Goal: Task Accomplishment & Management: Manage account settings

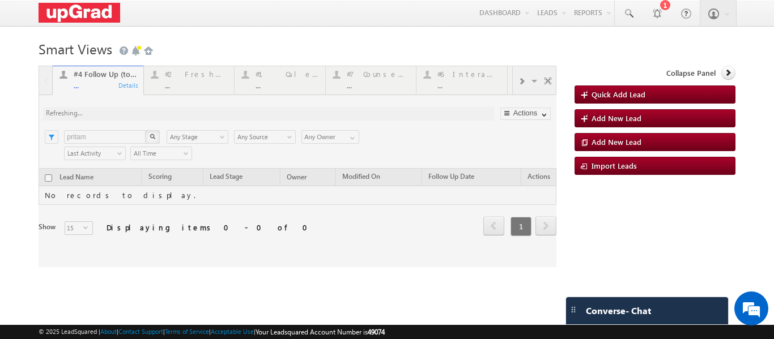
click at [371, 80] on div at bounding box center [298, 167] width 518 height 202
click at [371, 83] on div at bounding box center [298, 167] width 518 height 202
drag, startPoint x: 368, startPoint y: 82, endPoint x: 361, endPoint y: 95, distance: 13.9
click at [367, 82] on div at bounding box center [298, 167] width 518 height 202
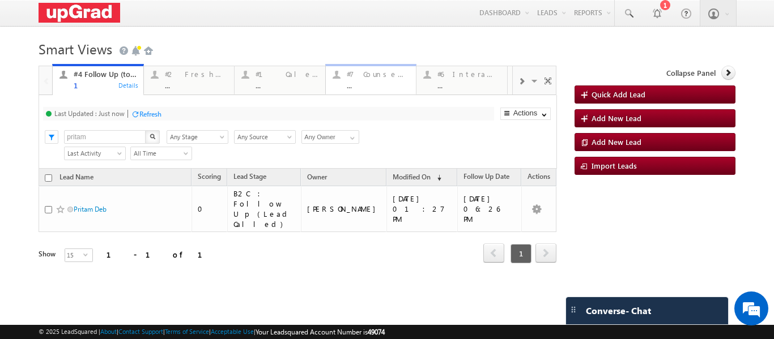
click at [360, 83] on div "..." at bounding box center [378, 85] width 63 height 8
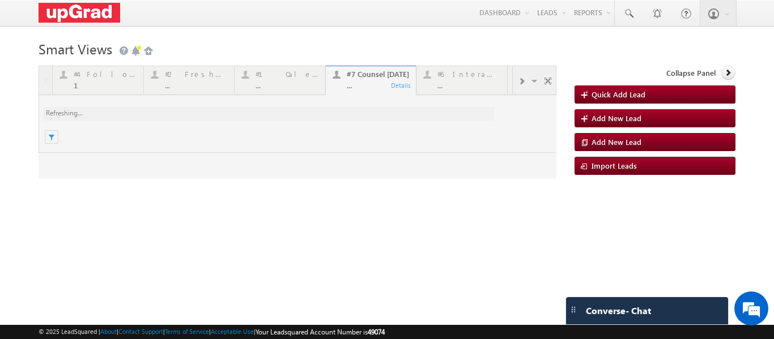
click at [367, 83] on div at bounding box center [298, 122] width 518 height 113
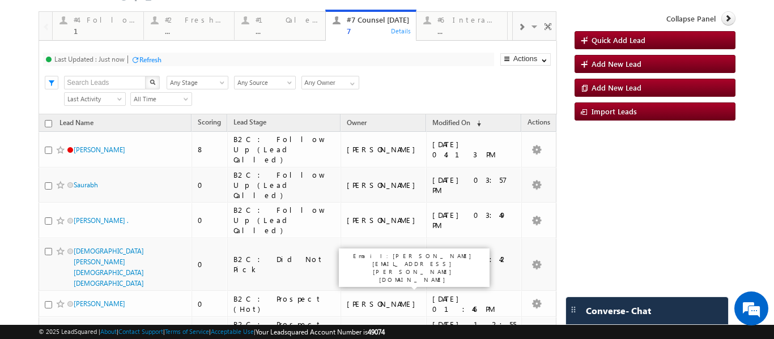
scroll to position [113, 0]
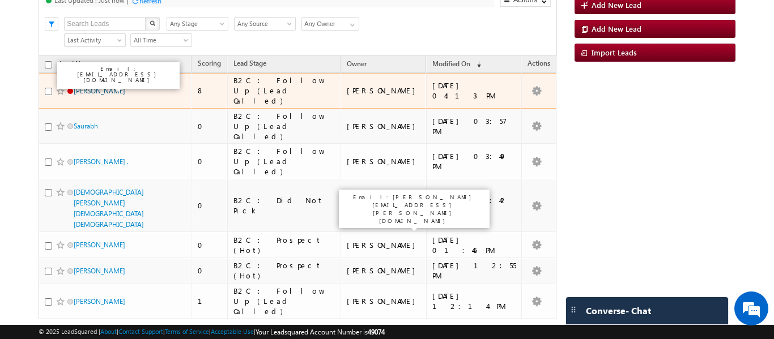
click at [120, 87] on link "ABHIJEET Abhishek" at bounding box center [100, 91] width 52 height 8
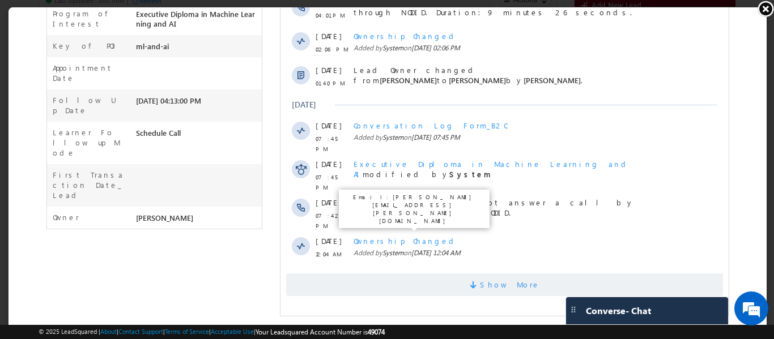
scroll to position [282, 0]
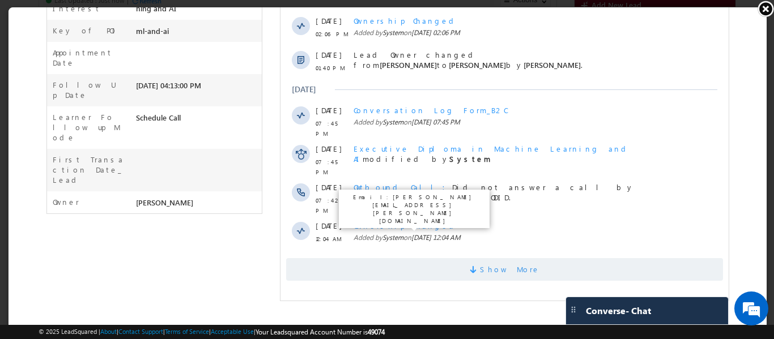
click at [505, 263] on span "Show More" at bounding box center [509, 269] width 60 height 23
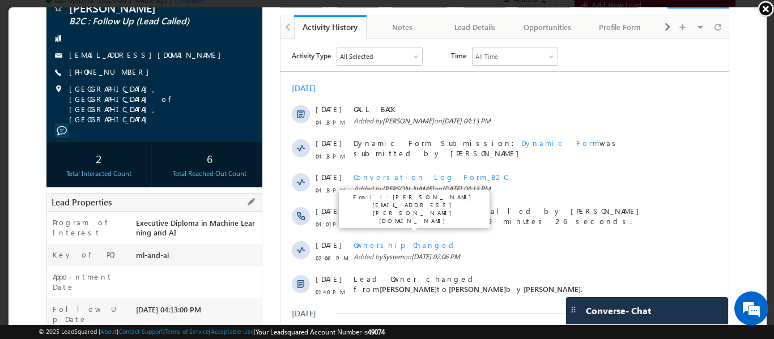
scroll to position [0, 0]
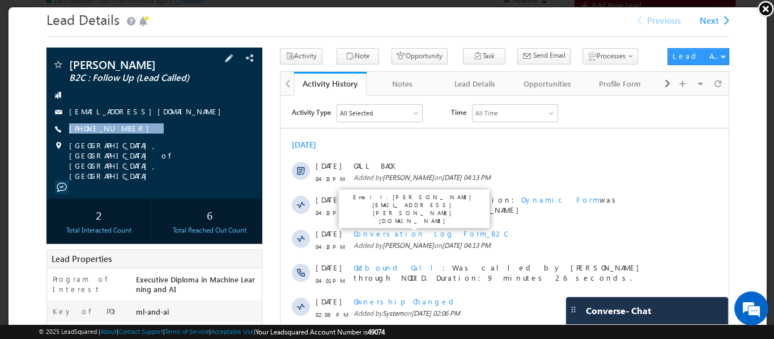
drag, startPoint x: 152, startPoint y: 125, endPoint x: 130, endPoint y: 135, distance: 23.6
click at [130, 135] on div "ABHIJEET Abhishek B2C : Follow Up (Lead Called) advent2kishu@gmail.com +91-9631…" at bounding box center [153, 119] width 205 height 122
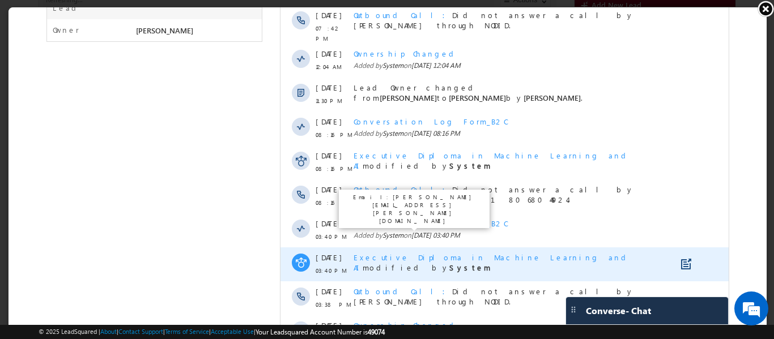
scroll to position [606, 0]
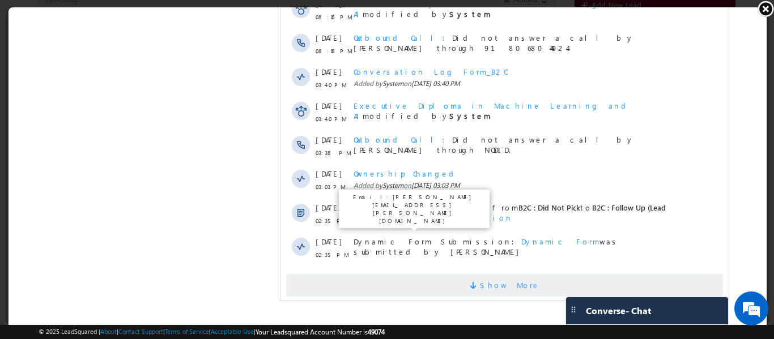
click at [524, 274] on span "Show More" at bounding box center [504, 285] width 437 height 23
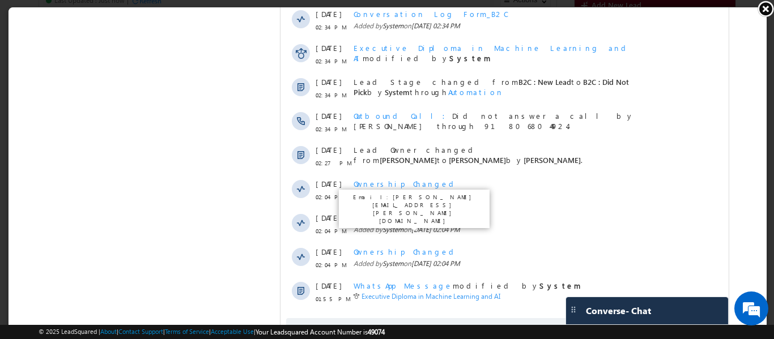
scroll to position [946, 0]
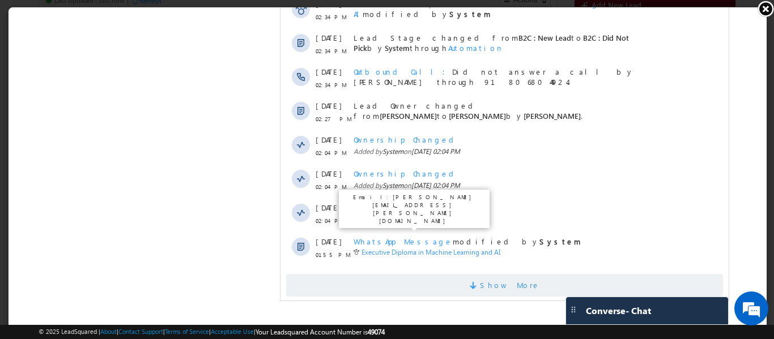
click at [505, 274] on span "Show More" at bounding box center [509, 285] width 60 height 23
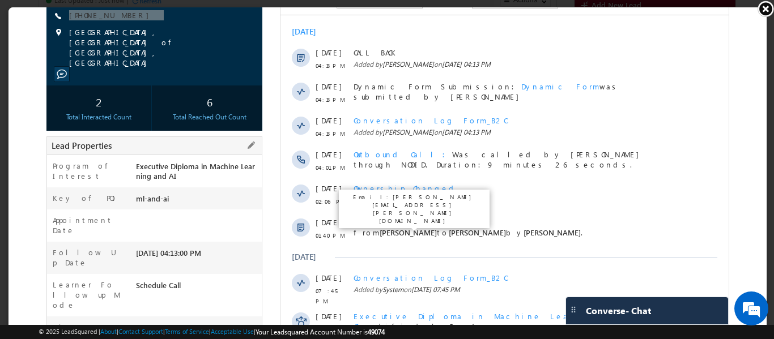
scroll to position [0, 0]
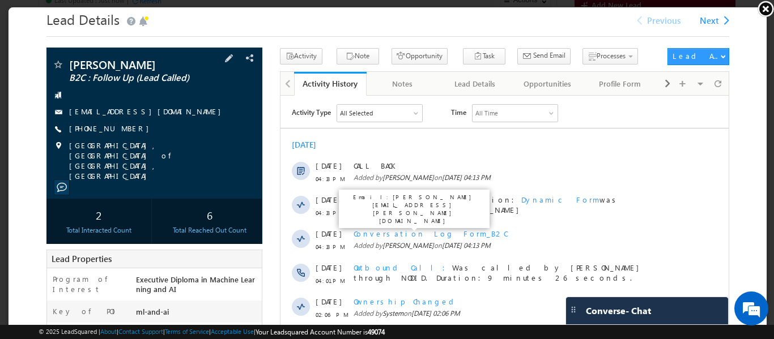
click at [150, 123] on div "+91-9631212083" at bounding box center [153, 127] width 205 height 11
click at [125, 138] on div "ABHIJEET Abhishek B2C : Follow Up (Lead Called) advent2kishu@gmail.com +91-9631…" at bounding box center [153, 119] width 205 height 122
copy div "+91-9631212083"
drag, startPoint x: 765, startPoint y: 11, endPoint x: 729, endPoint y: 25, distance: 39.5
click at [765, 10] on link at bounding box center [765, 8] width 17 height 17
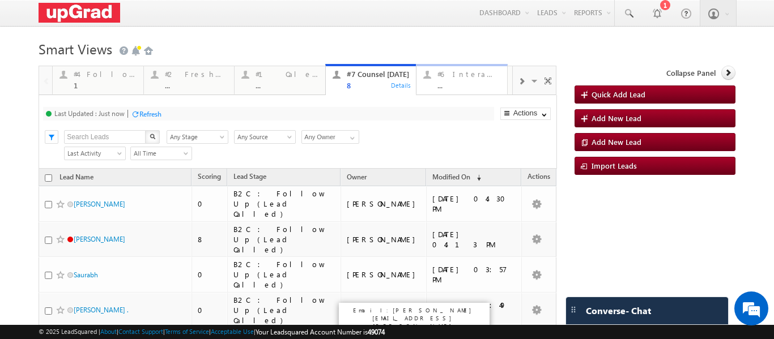
click at [152, 113] on div "Refresh" at bounding box center [150, 114] width 22 height 8
click at [461, 84] on div "..." at bounding box center [468, 85] width 63 height 8
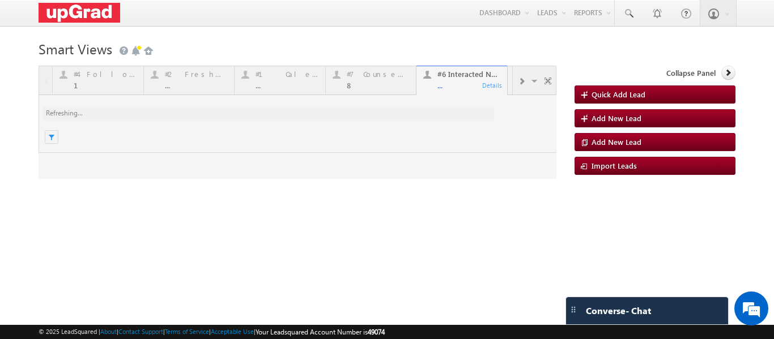
click at [445, 87] on div at bounding box center [298, 122] width 518 height 113
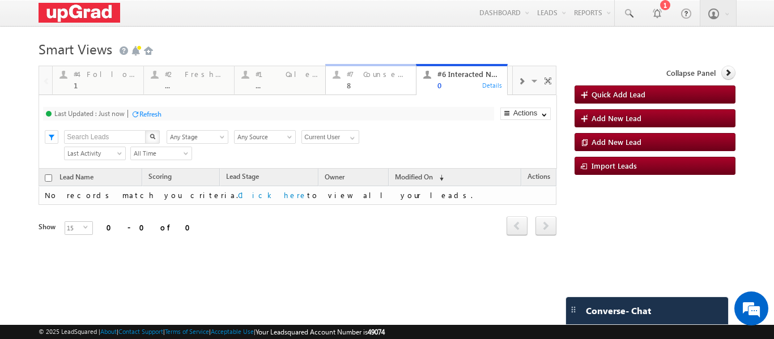
click at [375, 91] on link "#7 Counsel Today 8 Details" at bounding box center [371, 79] width 92 height 31
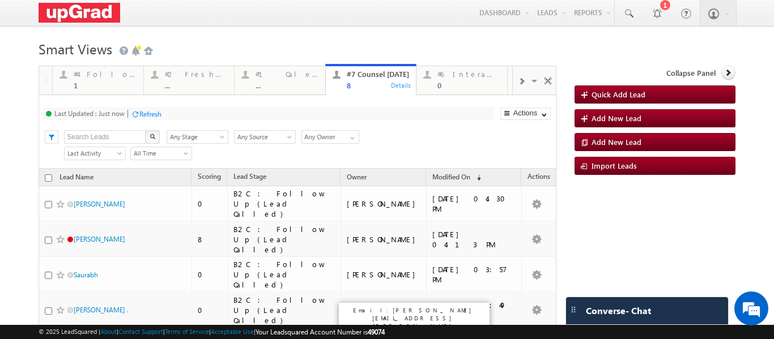
click at [367, 88] on div "#1 Calendly Bookings For [DATE]" at bounding box center [405, 85] width 156 height 28
click at [518, 82] on span at bounding box center [521, 81] width 7 height 9
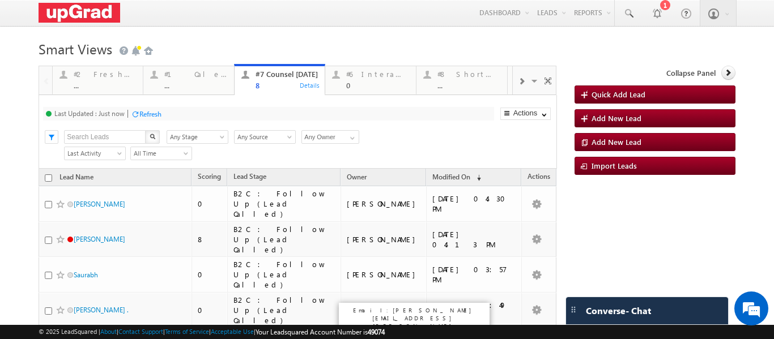
click at [518, 82] on span at bounding box center [521, 81] width 7 height 9
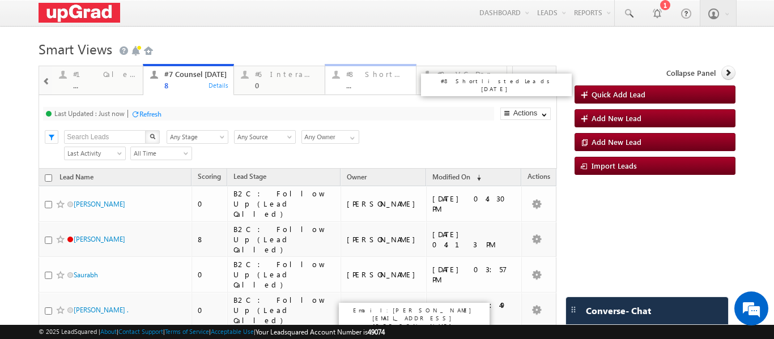
click at [383, 76] on div "#8 Shortlisted Leads [DATE]" at bounding box center [377, 74] width 63 height 9
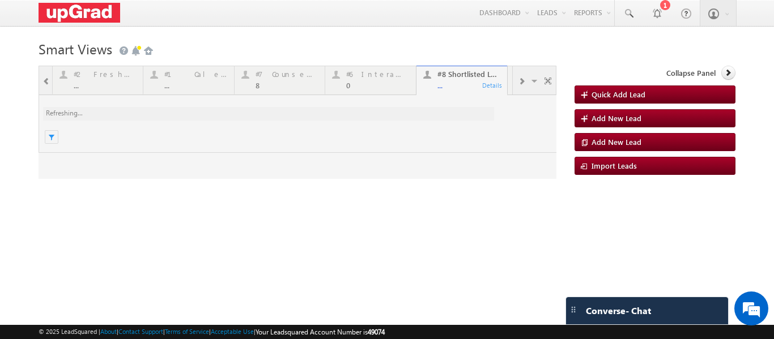
click at [429, 81] on div at bounding box center [298, 122] width 518 height 113
click at [450, 88] on div at bounding box center [298, 122] width 518 height 113
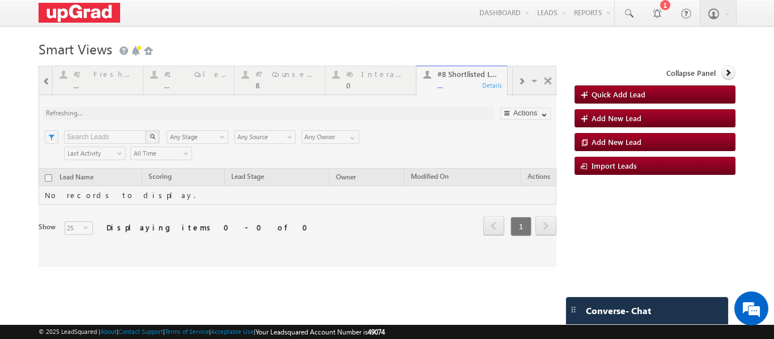
click at [449, 79] on div at bounding box center [298, 167] width 518 height 202
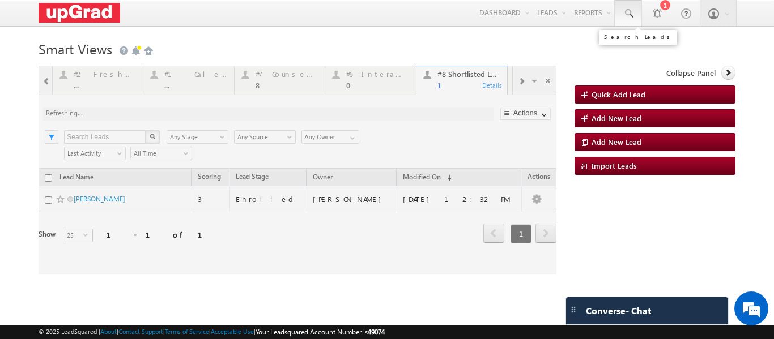
click at [624, 11] on span at bounding box center [628, 13] width 11 height 11
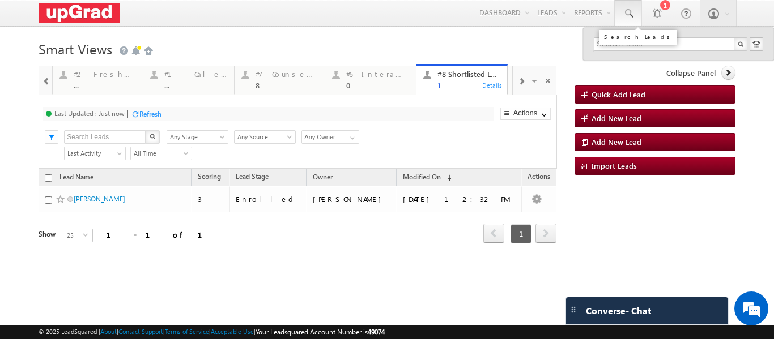
click at [623, 13] on span at bounding box center [628, 13] width 11 height 11
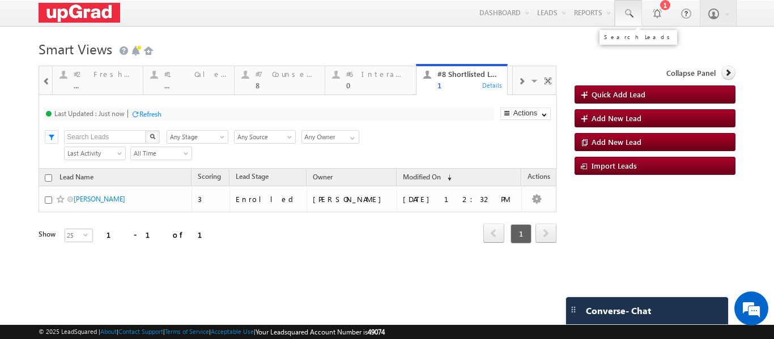
click at [623, 22] on link at bounding box center [628, 13] width 27 height 26
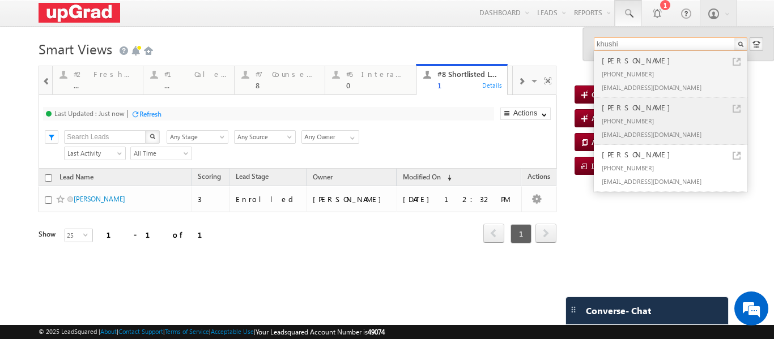
type input "khushi"
click at [605, 121] on div "+91-8368756689" at bounding box center [675, 121] width 152 height 14
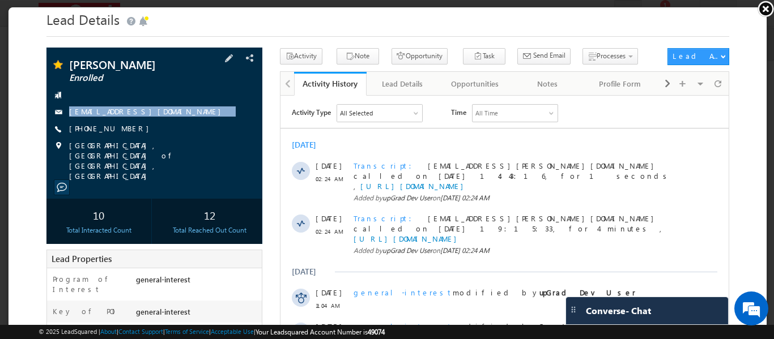
copy div "khushimadhok90@gmail.com"
drag, startPoint x: 67, startPoint y: 95, endPoint x: 185, endPoint y: 121, distance: 120.7
click at [185, 121] on div "Khushi Madhok Enrolled khushimadhok90@gmail.com +91-8368756689" at bounding box center [153, 119] width 205 height 122
click at [767, 7] on link at bounding box center [765, 8] width 17 height 17
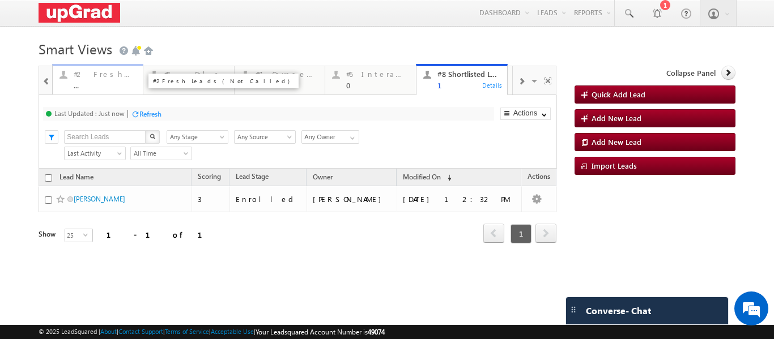
click at [102, 75] on div "#2 Fresh Leads (Not Called)" at bounding box center [105, 74] width 63 height 9
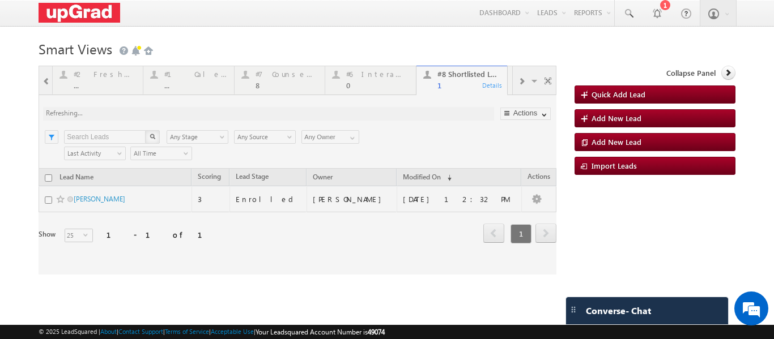
click at [104, 84] on div at bounding box center [298, 170] width 518 height 209
click at [96, 82] on div at bounding box center [298, 170] width 518 height 209
drag, startPoint x: 110, startPoint y: 90, endPoint x: 19011844, endPoint y: 19011824, distance: 26886652.6
click at [773, 339] on html "Menu Ritu Raj ritu. raj@u pgrad .com" at bounding box center [387, 174] width 774 height 348
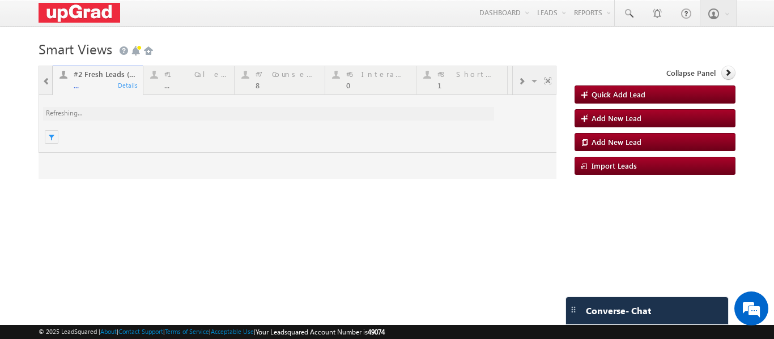
click at [98, 85] on div at bounding box center [298, 122] width 518 height 113
click at [100, 85] on div at bounding box center [298, 122] width 518 height 113
click at [95, 88] on div at bounding box center [298, 122] width 518 height 113
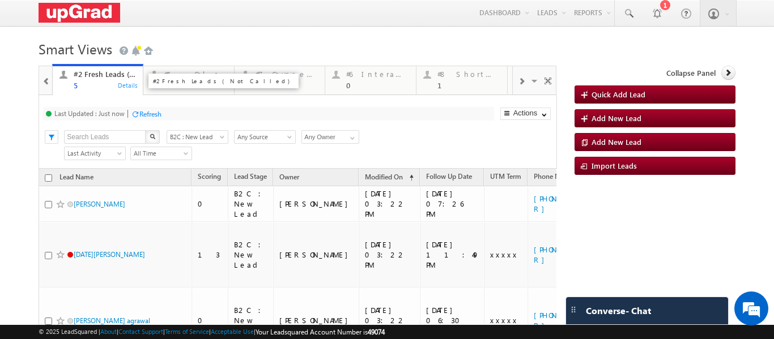
click at [77, 90] on div "5" at bounding box center [105, 85] width 63 height 8
click at [149, 112] on div "Refresh" at bounding box center [150, 114] width 22 height 8
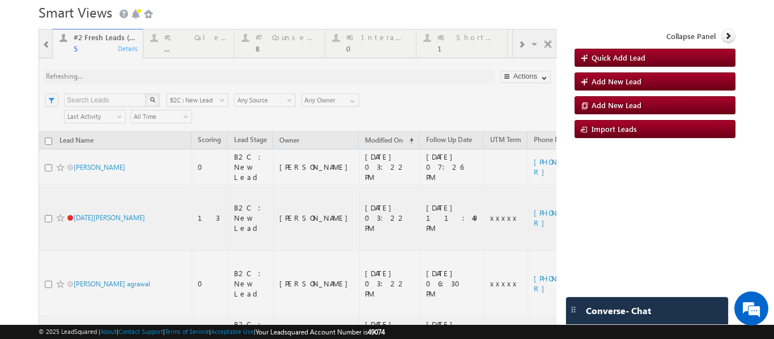
scroll to position [57, 0]
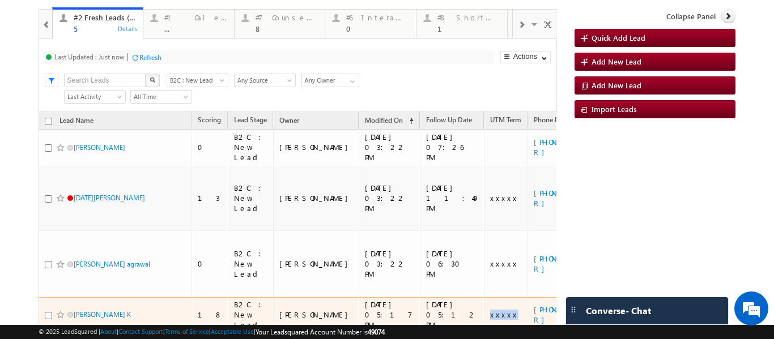
drag, startPoint x: 453, startPoint y: 233, endPoint x: 475, endPoint y: 240, distance: 23.0
click at [484, 297] on td "xxxxx" at bounding box center [506, 315] width 44 height 36
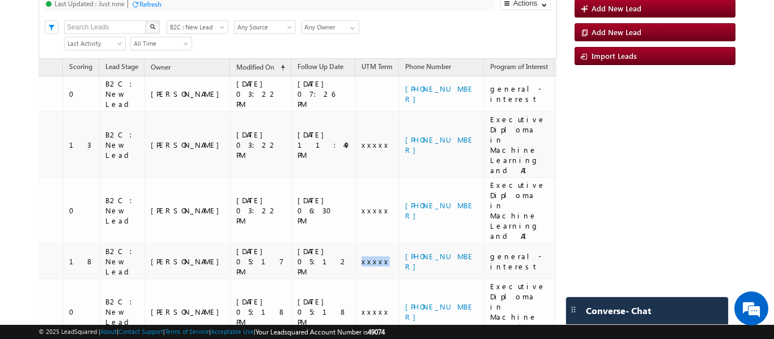
scroll to position [0, 134]
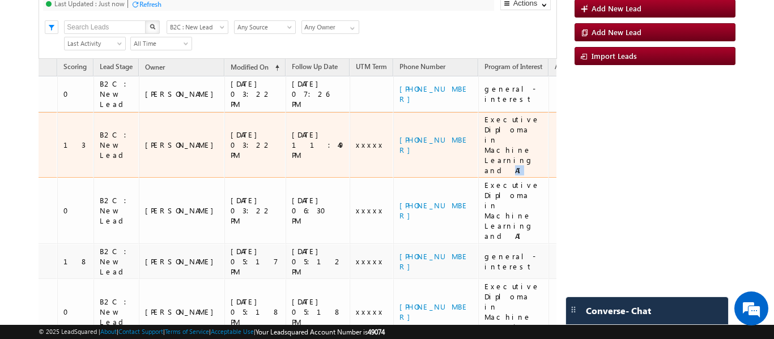
click at [501, 132] on div "Executive Diploma in Machine Learning and AI" at bounding box center [513, 144] width 59 height 61
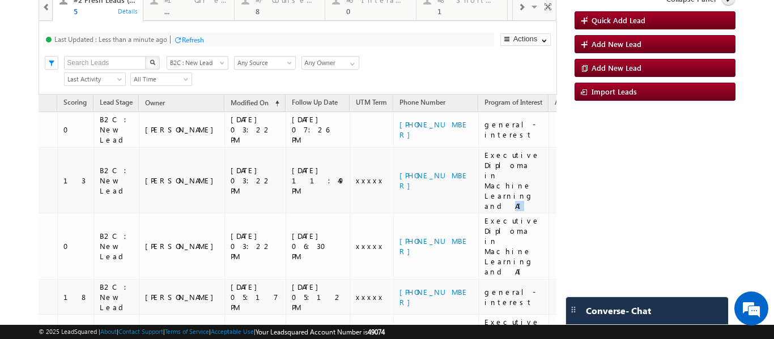
scroll to position [110, 0]
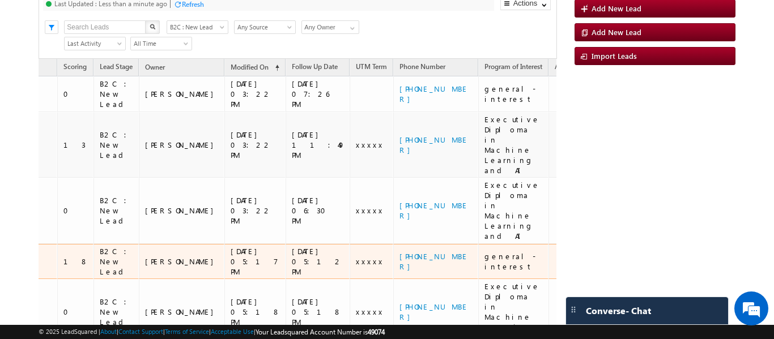
drag, startPoint x: 330, startPoint y: 194, endPoint x: 262, endPoint y: 180, distance: 68.9
click at [350, 244] on td "xxxxx" at bounding box center [372, 262] width 44 height 36
drag, startPoint x: 192, startPoint y: 173, endPoint x: 187, endPoint y: 184, distance: 11.4
click at [224, 244] on td "10/07/2025 05:17 PM" at bounding box center [254, 262] width 61 height 36
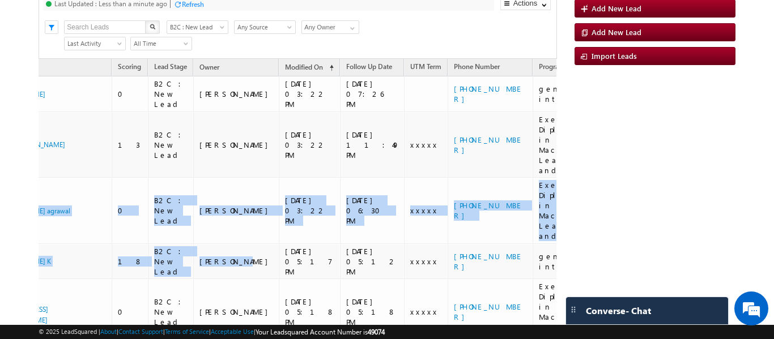
scroll to position [0, 0]
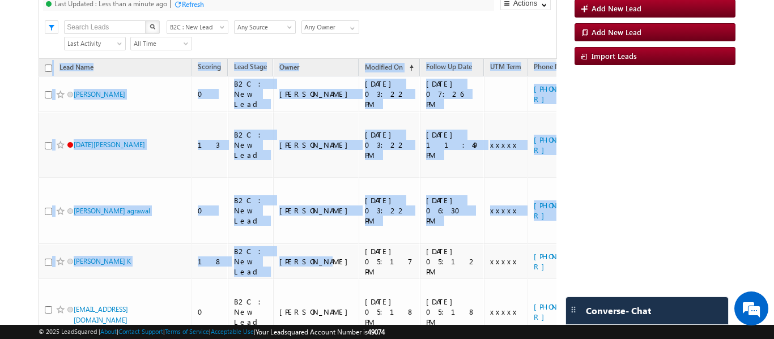
drag, startPoint x: 187, startPoint y: 184, endPoint x: 18, endPoint y: 171, distance: 169.3
click at [18, 171] on body "Menu Ritu Raj ritu. raj@u pgrad .com Settings" at bounding box center [387, 149] width 774 height 518
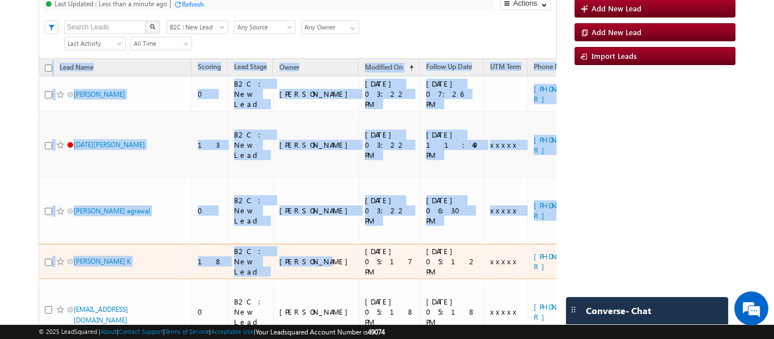
click at [133, 256] on div "ANANYA HEGDE K" at bounding box center [116, 264] width 142 height 16
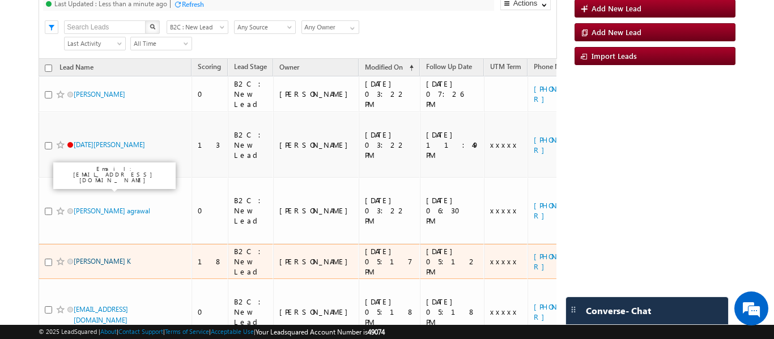
click at [113, 257] on link "ANANYA HEGDE K" at bounding box center [102, 261] width 57 height 8
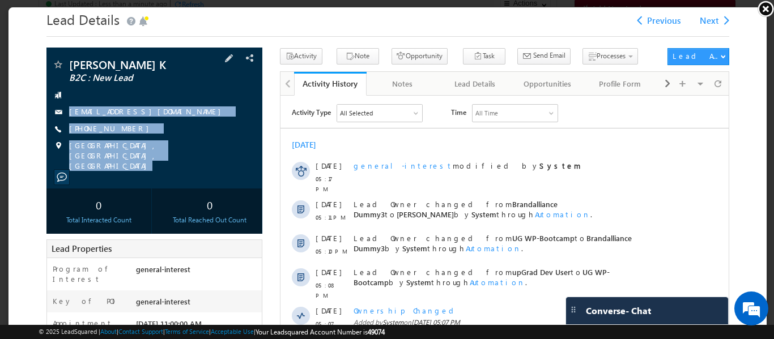
drag, startPoint x: 69, startPoint y: 98, endPoint x: 172, endPoint y: 156, distance: 118.5
click at [184, 166] on div "ANANYA HEGDE K B2C : New Lead ananyah172006@gmail.com" at bounding box center [153, 116] width 216 height 141
copy div "ananyah172006@gmail.com +91-7975136065 Bengaluru, Karnataka, India"
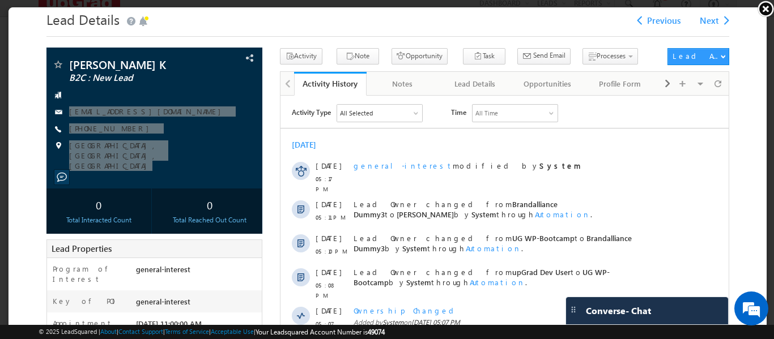
click at [764, 3] on link at bounding box center [765, 8] width 17 height 17
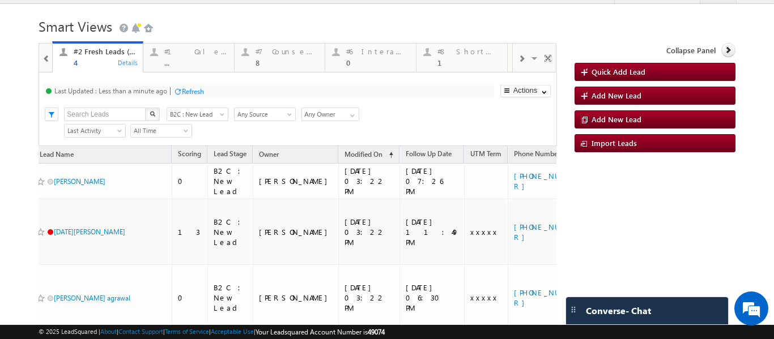
scroll to position [0, 19]
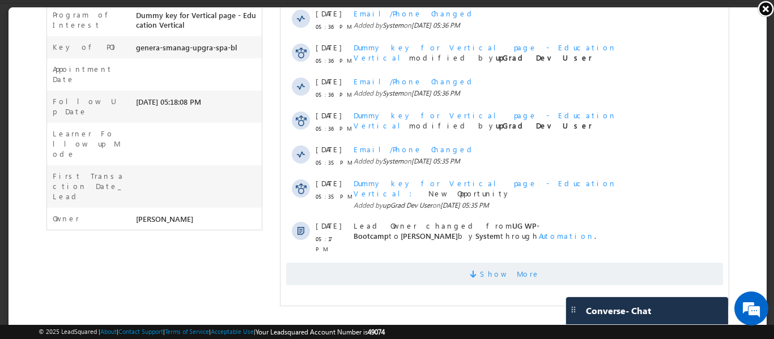
scroll to position [260, 0]
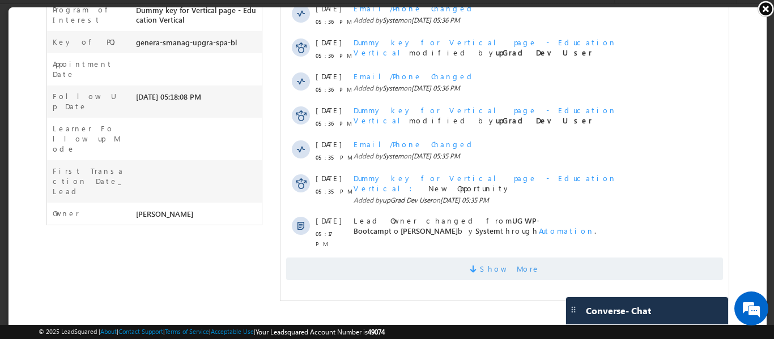
click at [477, 258] on span "Show More" at bounding box center [504, 269] width 437 height 23
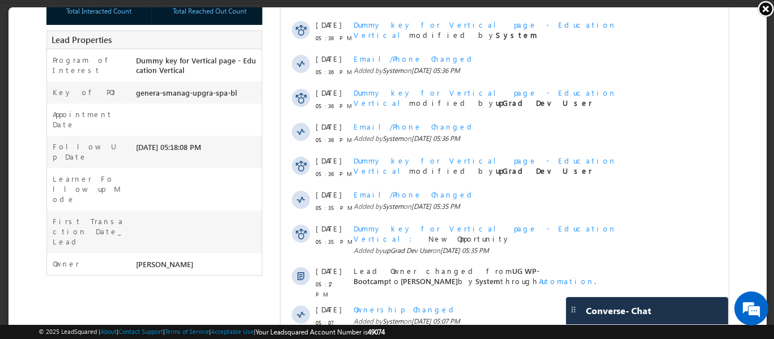
scroll to position [0, 0]
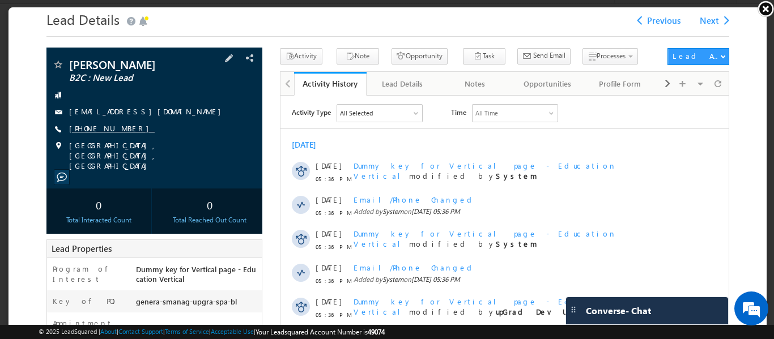
click at [90, 129] on link "+91-9978099762" at bounding box center [111, 127] width 86 height 10
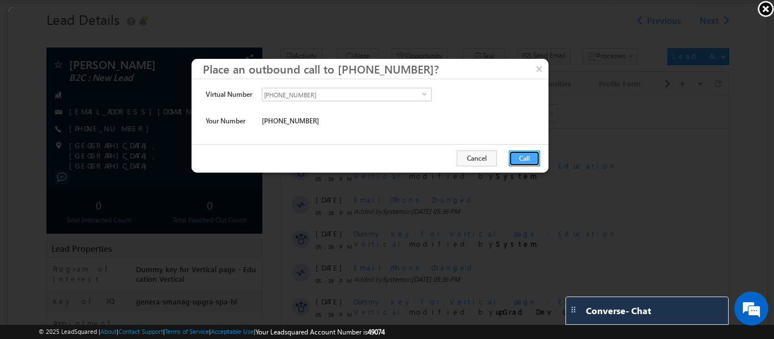
drag, startPoint x: 513, startPoint y: 152, endPoint x: 243, endPoint y: 61, distance: 285.2
click at [513, 152] on button "Call" at bounding box center [523, 158] width 31 height 16
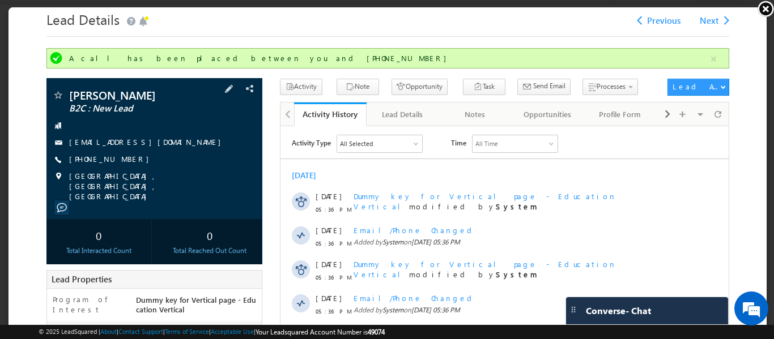
drag, startPoint x: 131, startPoint y: 162, endPoint x: 122, endPoint y: 164, distance: 9.2
click at [122, 164] on div "+91-9978099762" at bounding box center [153, 158] width 205 height 11
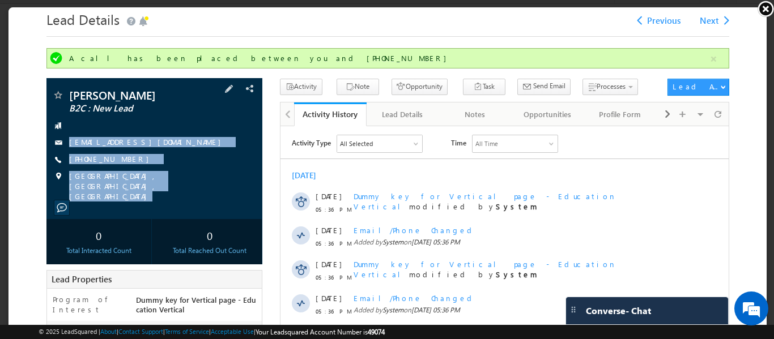
drag, startPoint x: 65, startPoint y: 125, endPoint x: 169, endPoint y: 192, distance: 123.7
click at [170, 192] on div "Neha Patel B2C : New Lead 9978099762@ugnoemail.com" at bounding box center [153, 147] width 216 height 141
copy div "9978099762@ugnoemail.com +91-9978099762 Ahmedabad, Gujarat, India"
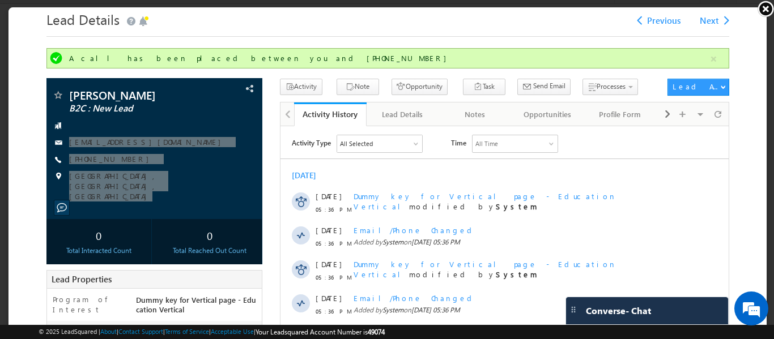
drag, startPoint x: 763, startPoint y: 5, endPoint x: 747, endPoint y: 18, distance: 20.2
click at [763, 5] on link at bounding box center [765, 8] width 17 height 17
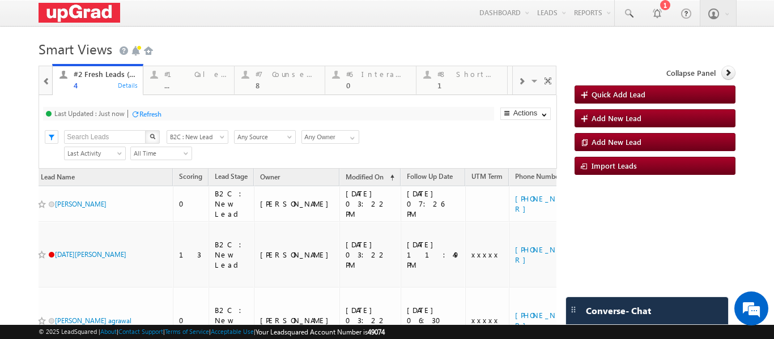
click at [518, 82] on span at bounding box center [521, 81] width 7 height 9
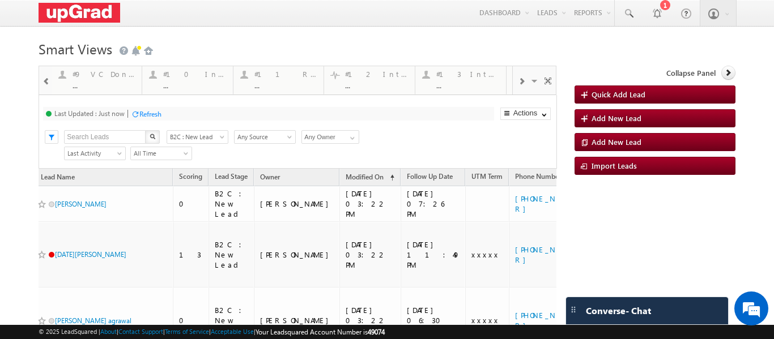
click at [518, 82] on span at bounding box center [521, 81] width 7 height 9
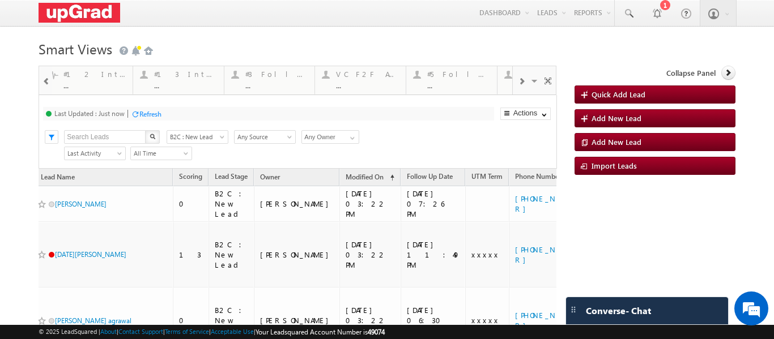
click at [518, 82] on span at bounding box center [521, 81] width 7 height 9
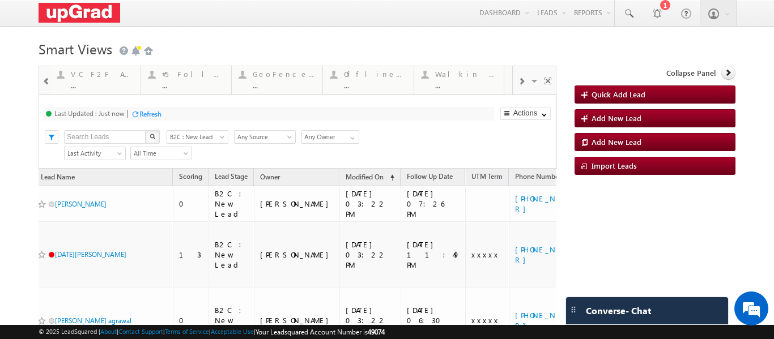
click at [47, 78] on span at bounding box center [46, 81] width 8 height 9
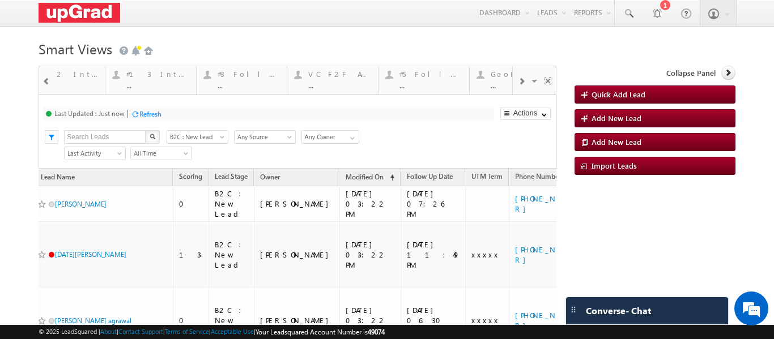
click at [47, 78] on span at bounding box center [46, 81] width 8 height 9
click at [49, 78] on span at bounding box center [46, 81] width 8 height 9
click at [50, 78] on div at bounding box center [47, 80] width 12 height 25
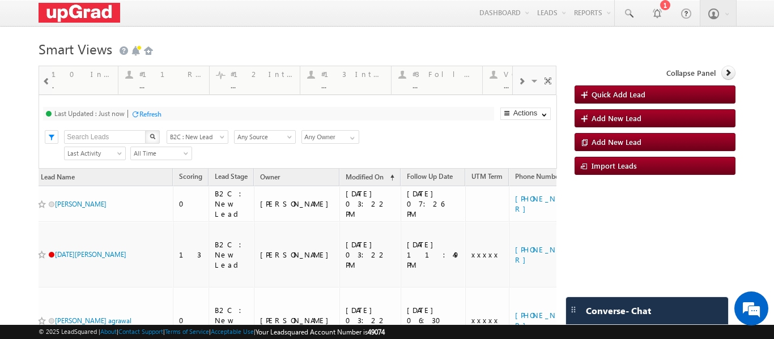
click at [51, 78] on div at bounding box center [47, 80] width 12 height 25
click at [55, 80] on div at bounding box center [62, 74] width 14 height 14
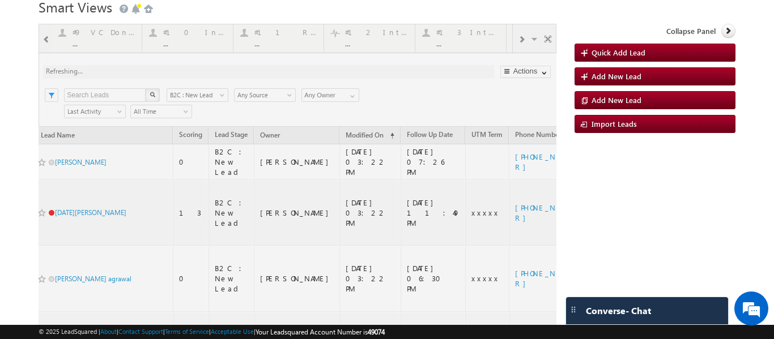
scroll to position [79, 0]
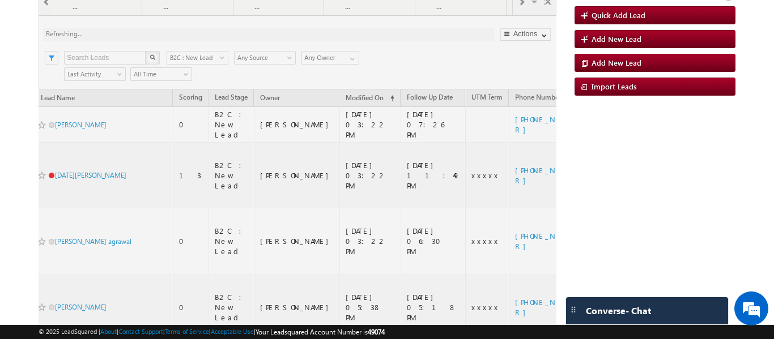
click at [124, 280] on div at bounding box center [298, 194] width 518 height 417
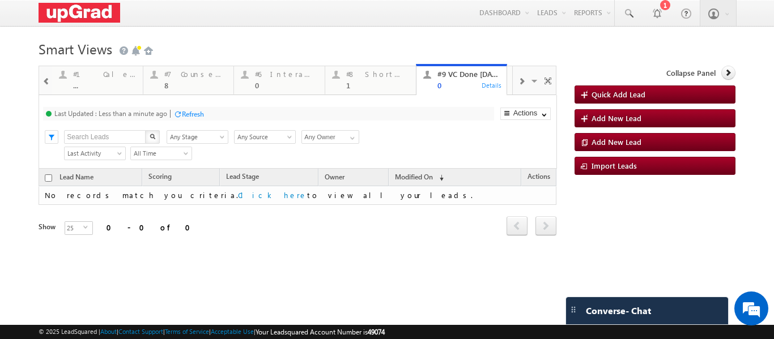
scroll to position [0, 0]
click at [367, 82] on p "#6 Interacted Not Counseled" at bounding box center [404, 81] width 141 height 8
click at [361, 81] on div "#8 Shortlisted Leads Today 1" at bounding box center [377, 78] width 63 height 22
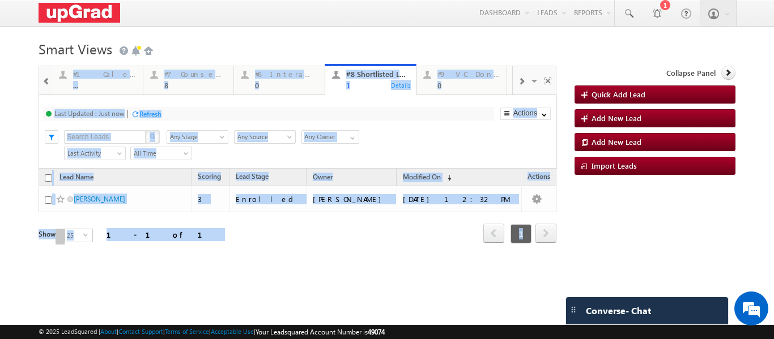
click at [395, 151] on div "Last Updated : Just now Refresh Refreshing... Search X Lead Stage Any Stage Any…" at bounding box center [298, 132] width 518 height 74
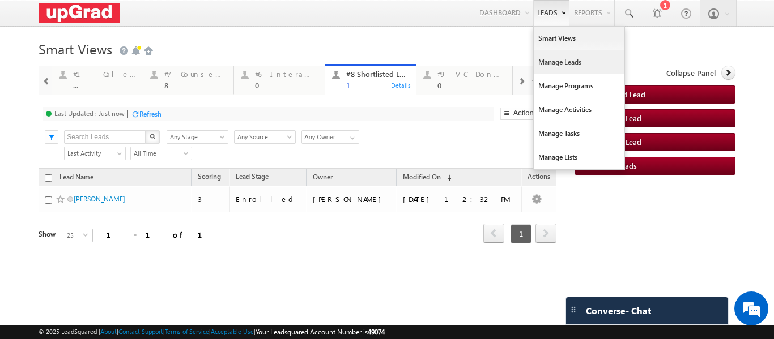
click at [556, 60] on link "Manage Leads" at bounding box center [579, 62] width 91 height 24
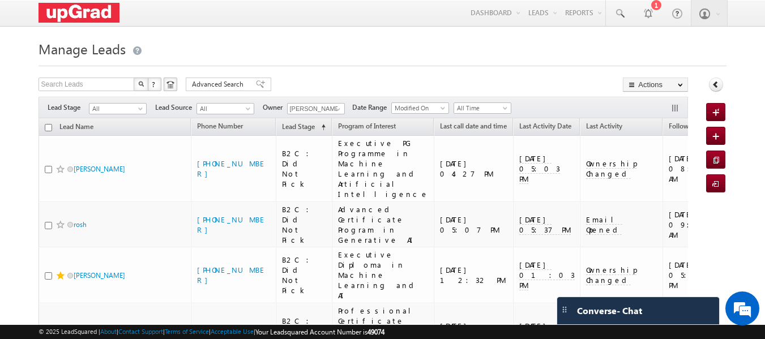
click at [48, 129] on input "checkbox" at bounding box center [48, 127] width 7 height 7
checkbox input "true"
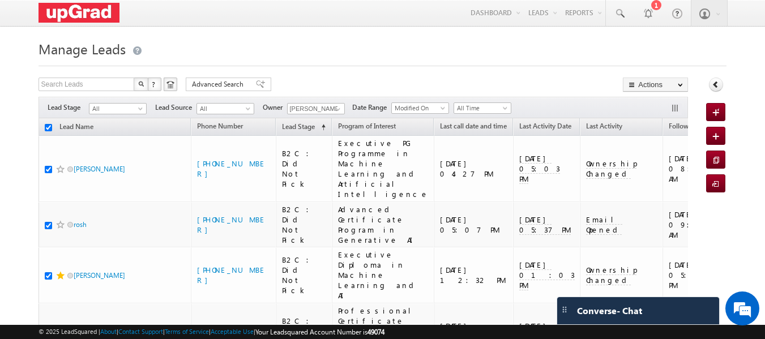
checkbox input "true"
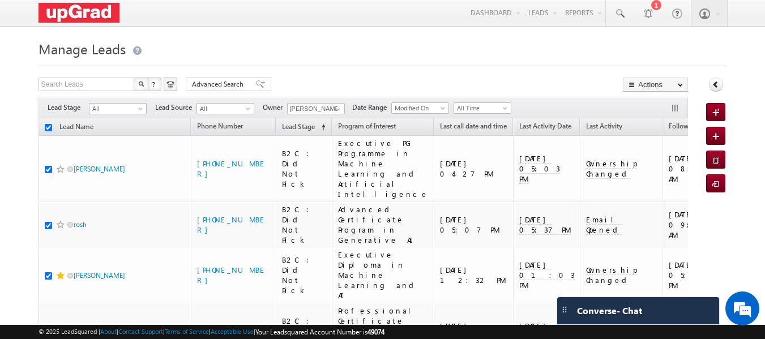
checkbox input "true"
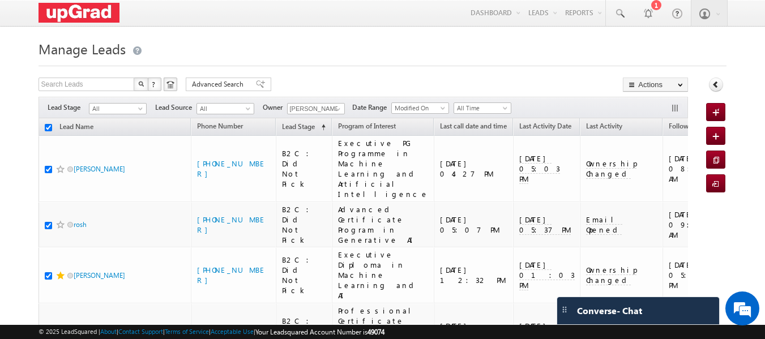
checkbox input "true"
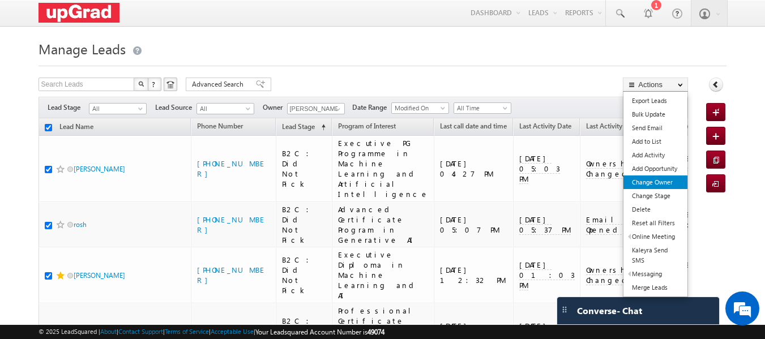
click at [656, 180] on link "Change Owner" at bounding box center [656, 183] width 64 height 14
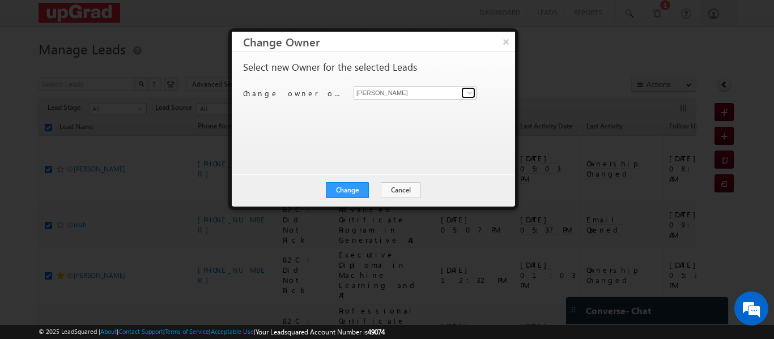
click at [467, 89] on span at bounding box center [469, 92] width 9 height 9
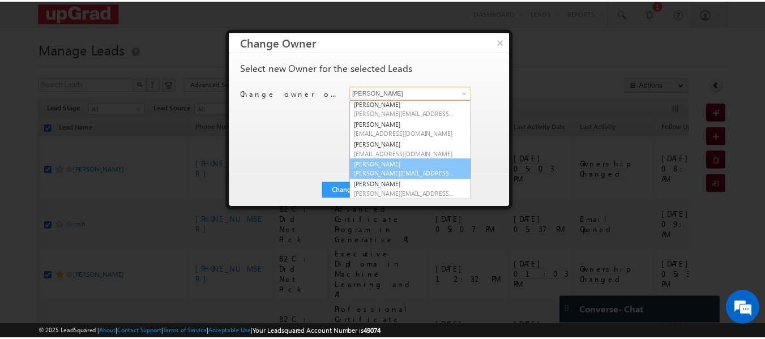
scroll to position [62, 0]
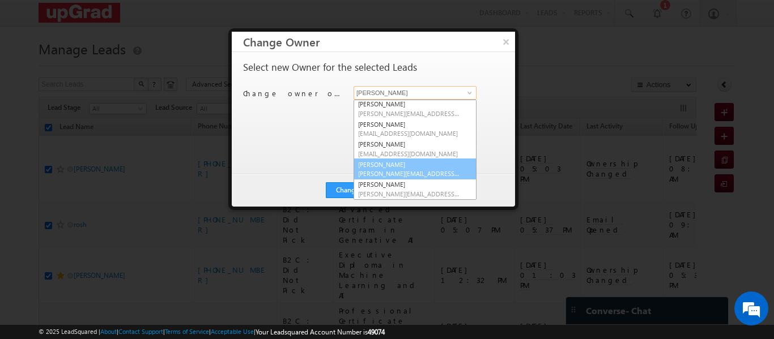
click at [397, 168] on link "Sara Dutta sara.dutta@upgrad.com" at bounding box center [415, 170] width 123 height 22
type input "Sara Dutta"
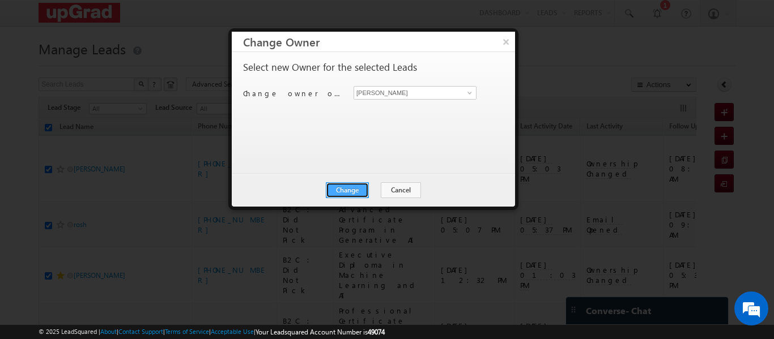
click at [359, 190] on button "Change" at bounding box center [347, 190] width 43 height 16
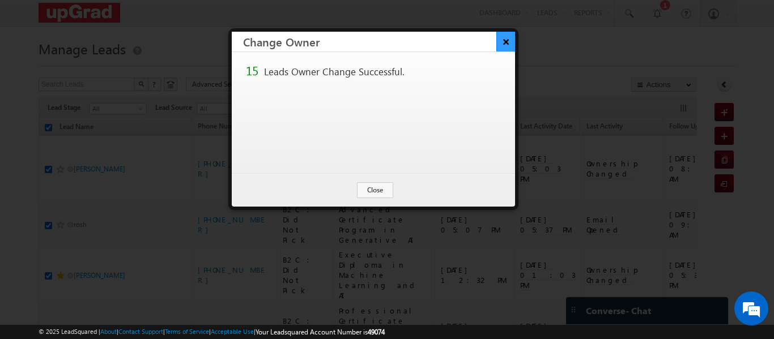
click at [504, 45] on button "×" at bounding box center [505, 42] width 19 height 20
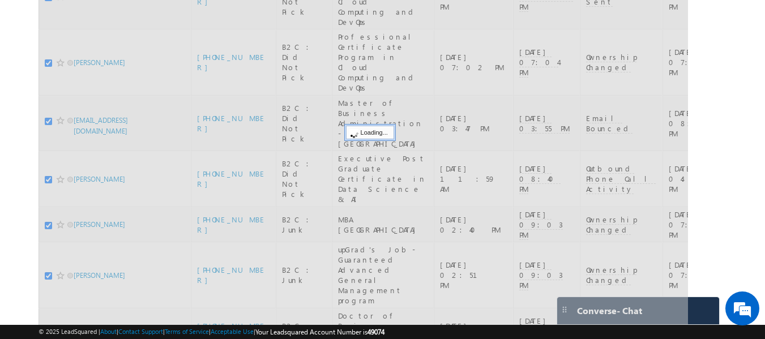
checkbox input "false"
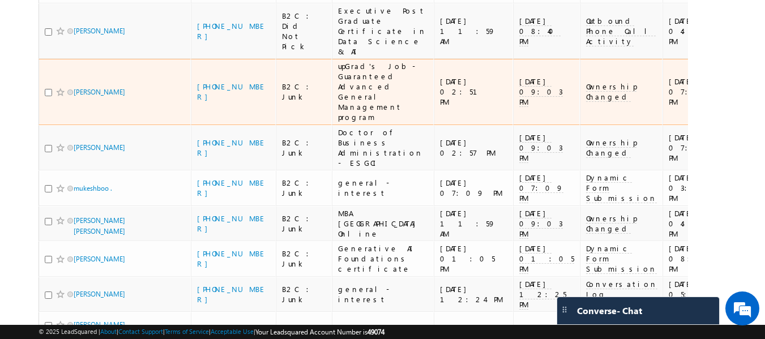
scroll to position [525, 0]
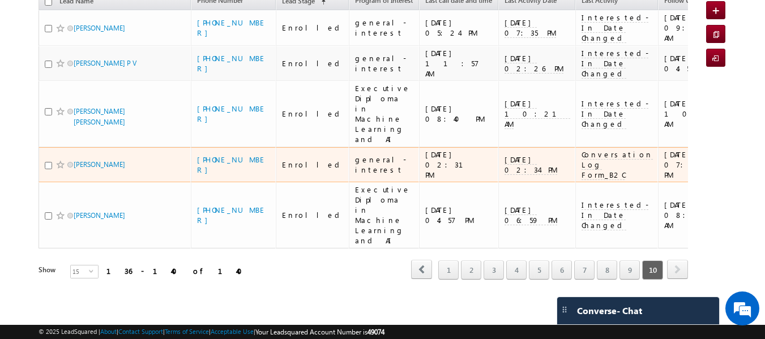
scroll to position [74, 0]
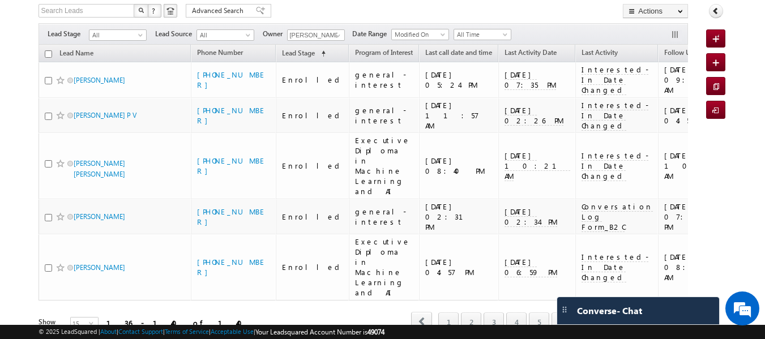
click at [624, 313] on link "9" at bounding box center [630, 322] width 20 height 19
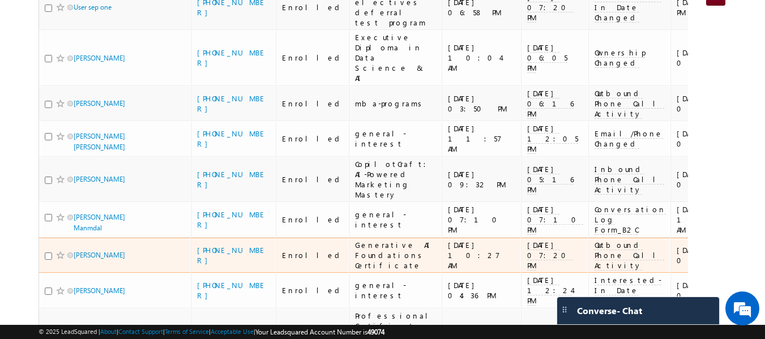
scroll to position [490, 0]
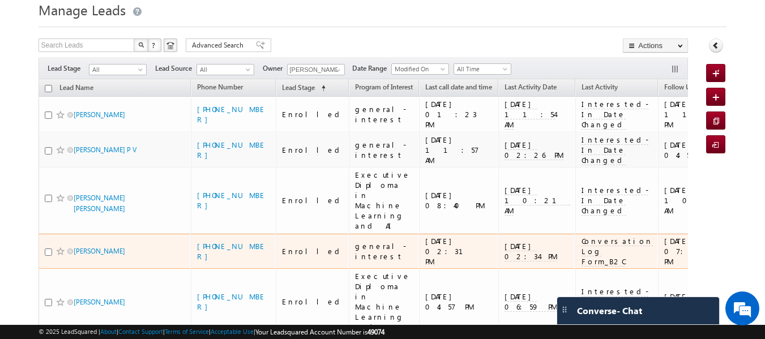
scroll to position [74, 0]
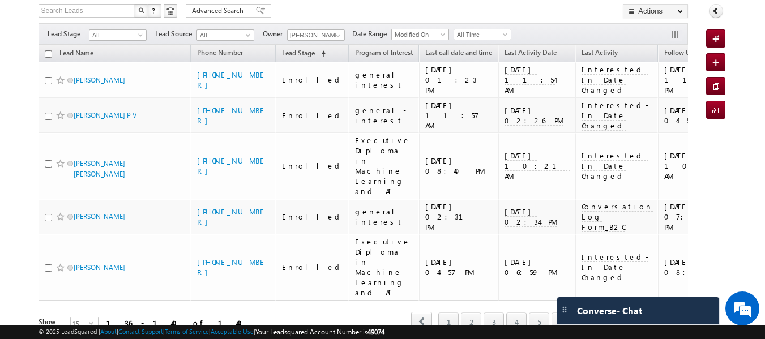
click at [633, 313] on link "9" at bounding box center [630, 322] width 20 height 19
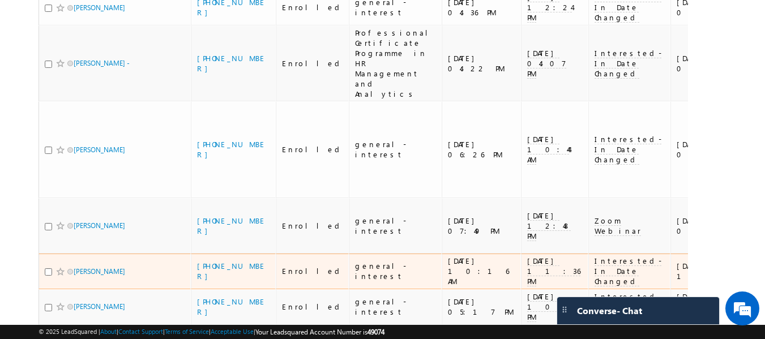
scroll to position [490, 0]
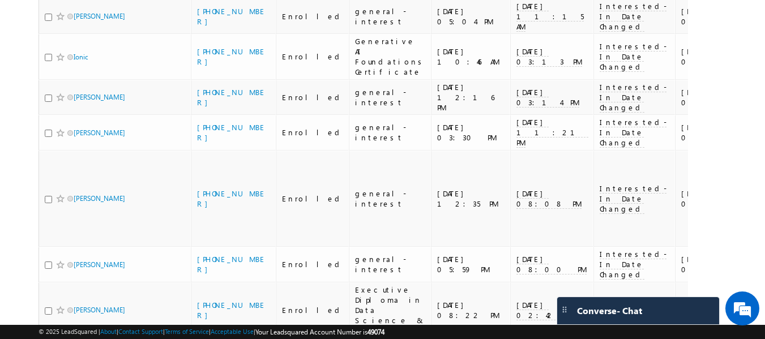
scroll to position [469, 0]
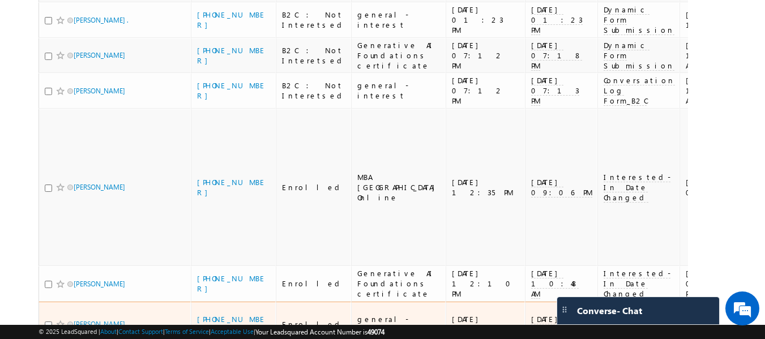
scroll to position [550, 0]
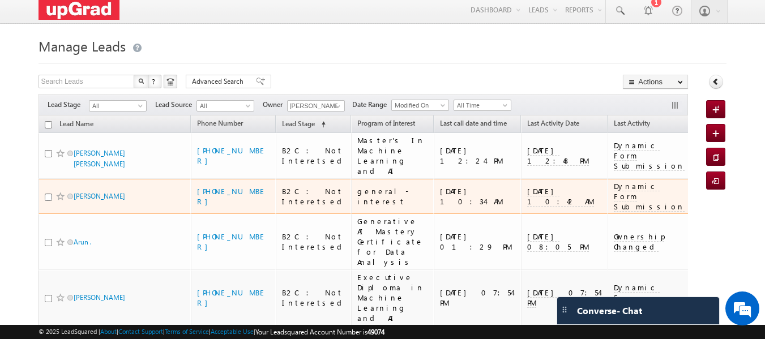
scroll to position [0, 0]
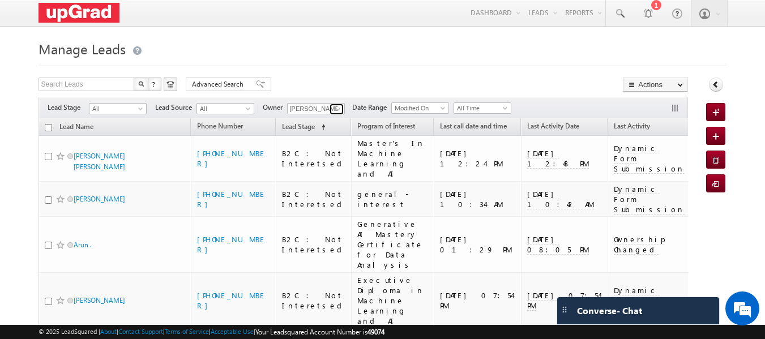
click at [331, 113] on link at bounding box center [337, 109] width 14 height 11
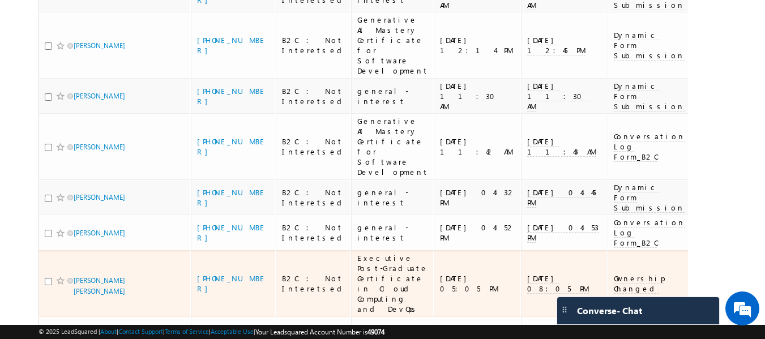
scroll to position [449, 0]
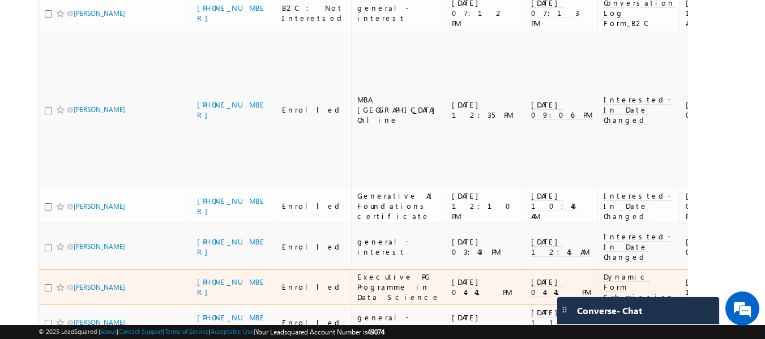
scroll to position [550, 0]
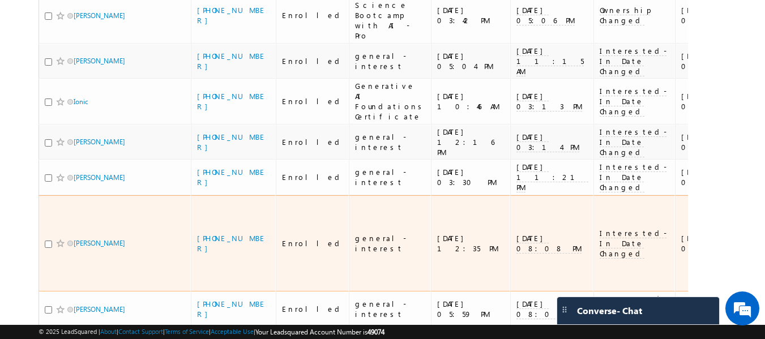
scroll to position [469, 0]
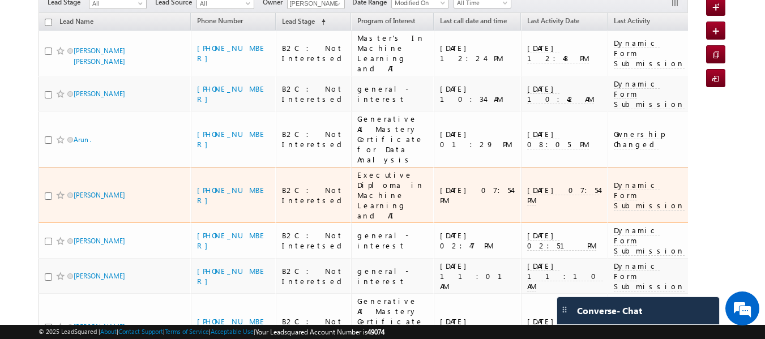
scroll to position [0, 0]
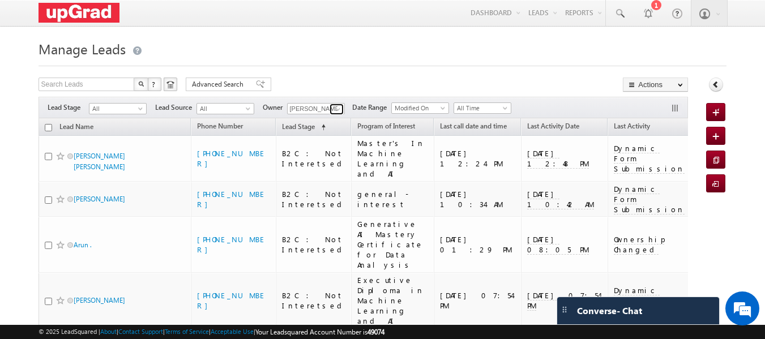
click at [333, 110] on link at bounding box center [337, 109] width 14 height 11
click at [339, 108] on span at bounding box center [338, 109] width 9 height 9
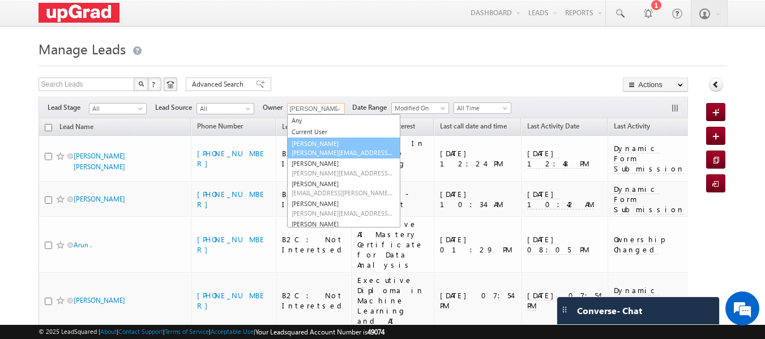
click at [323, 150] on span "eshika.bajirao@upgrad.com" at bounding box center [343, 152] width 102 height 8
type input "Eshika Bajirao"
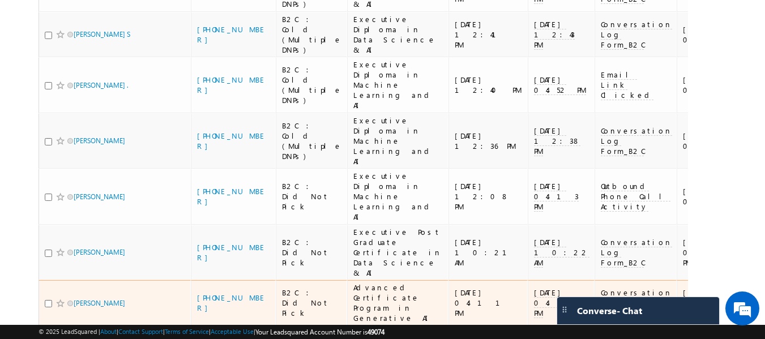
scroll to position [465, 0]
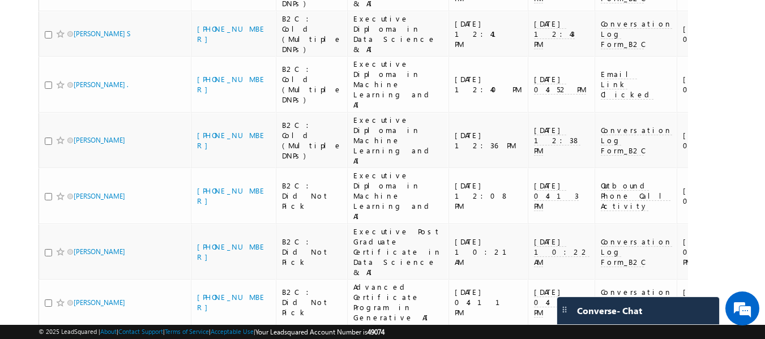
drag, startPoint x: 394, startPoint y: 160, endPoint x: 324, endPoint y: 286, distance: 144.4
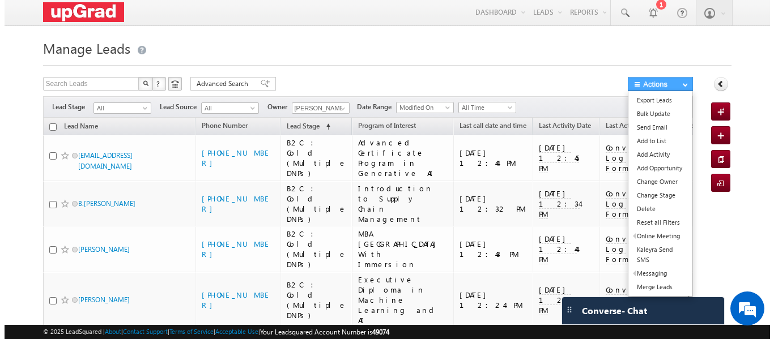
scroll to position [0, 0]
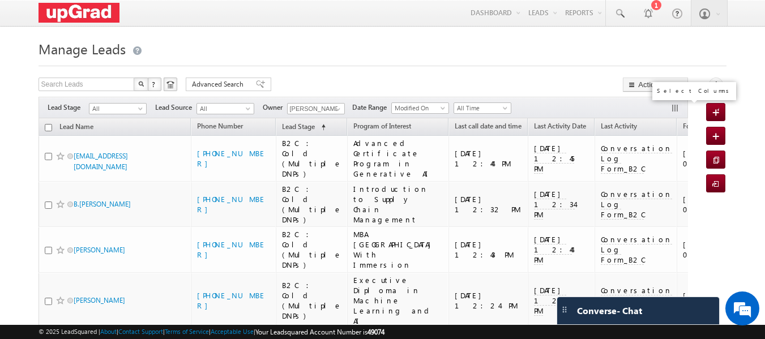
click at [676, 110] on button "button" at bounding box center [676, 109] width 11 height 11
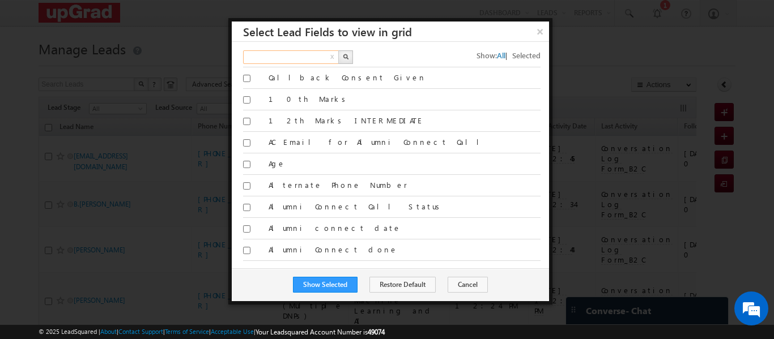
click at [265, 53] on input "text" at bounding box center [291, 57] width 97 height 14
type input "a"
click at [544, 32] on button "×" at bounding box center [539, 32] width 19 height 20
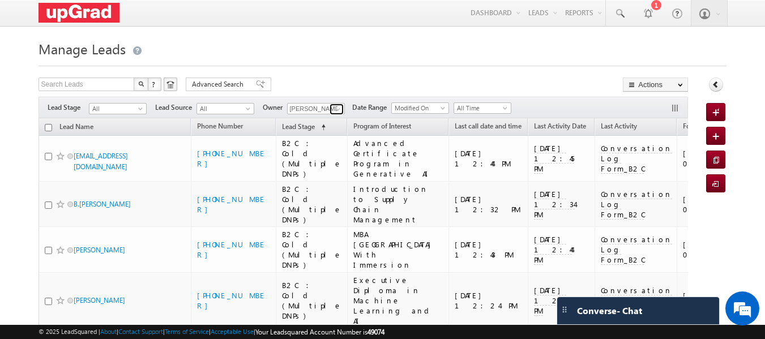
click at [343, 110] on span at bounding box center [338, 109] width 9 height 9
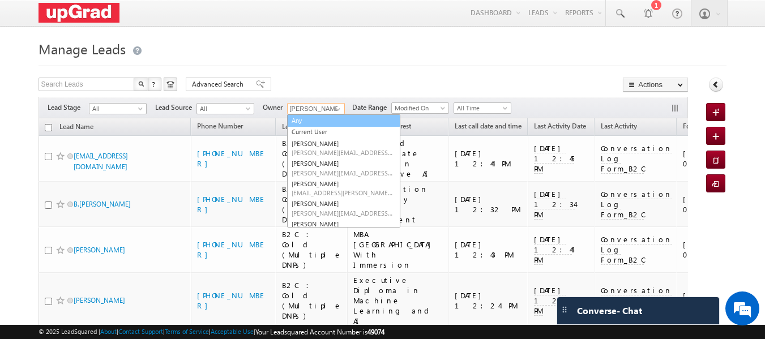
click at [309, 124] on link "Any" at bounding box center [343, 120] width 113 height 13
type input "Any"
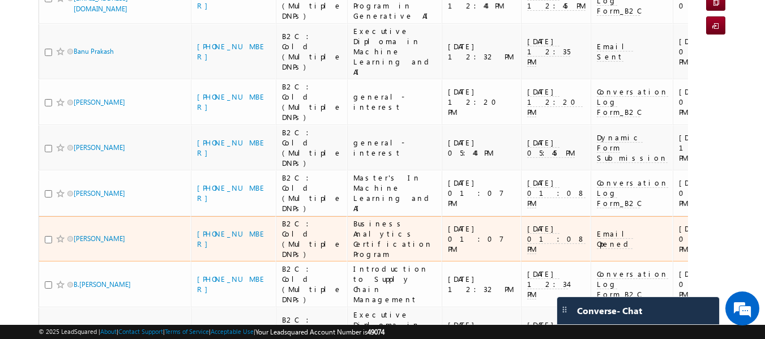
scroll to position [170, 0]
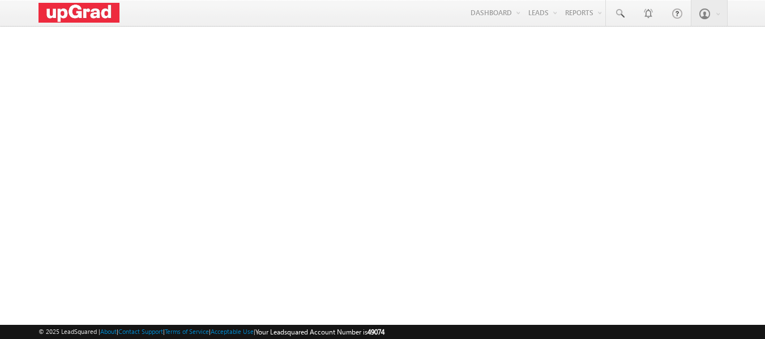
click at [233, 17] on div "Menu [PERSON_NAME] ritu. raj@u pgrad .com Upgra d" at bounding box center [383, 13] width 689 height 27
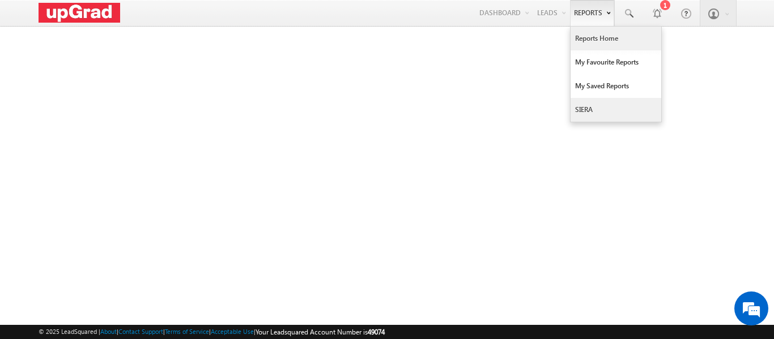
click at [598, 103] on link "SIERA" at bounding box center [616, 110] width 91 height 24
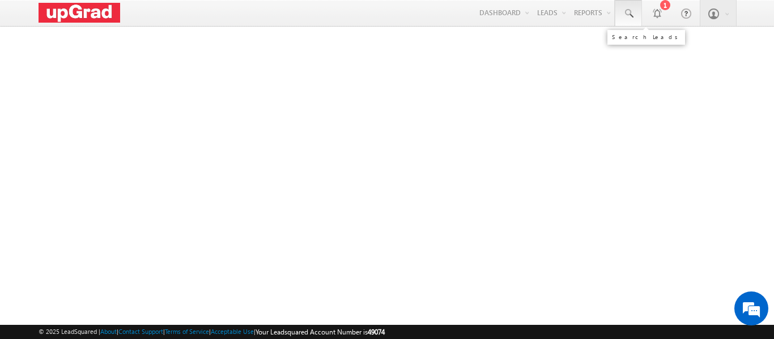
click at [630, 14] on span at bounding box center [628, 13] width 11 height 11
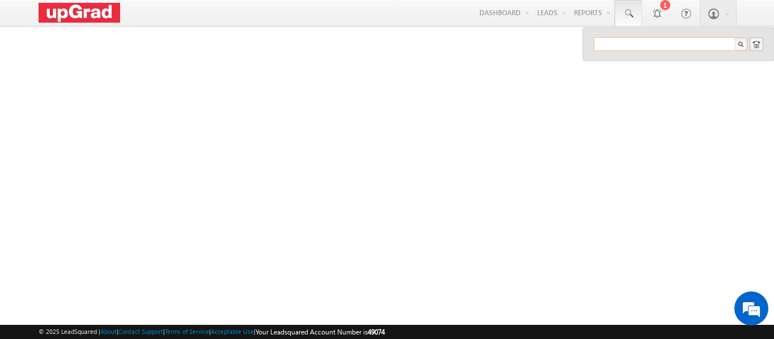
paste input "8310181503"
click at [635, 66] on div "No results found." at bounding box center [675, 61] width 152 height 15
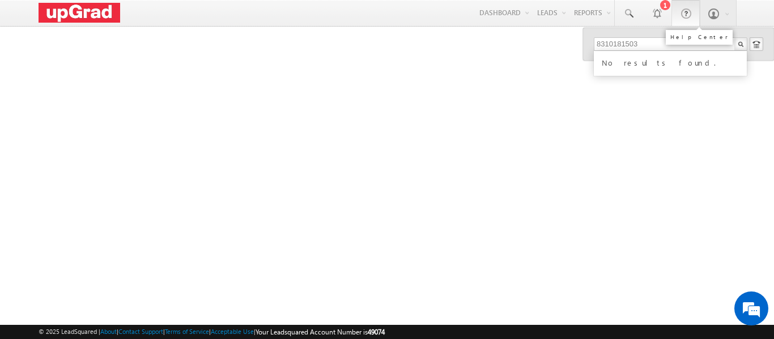
click at [674, 24] on link at bounding box center [685, 13] width 28 height 26
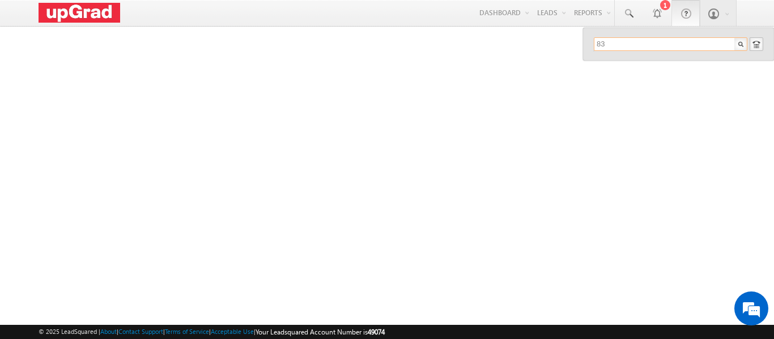
type input "8"
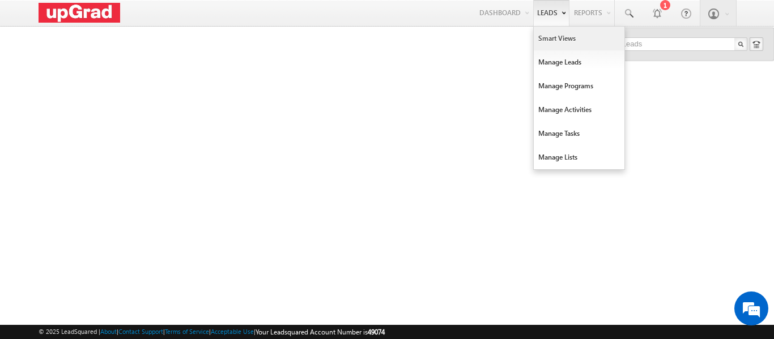
click at [555, 40] on link "Smart Views" at bounding box center [579, 39] width 91 height 24
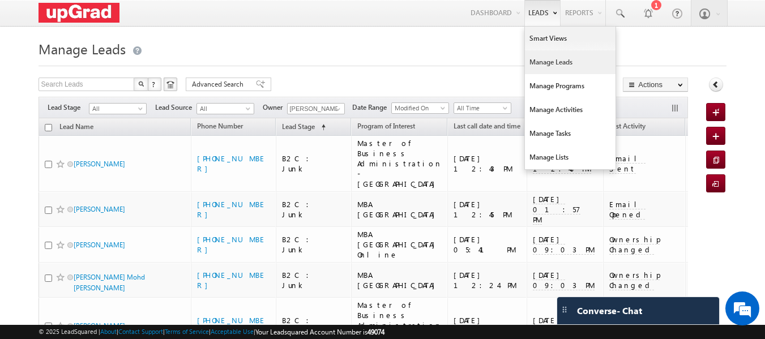
click at [535, 62] on link "Manage Leads" at bounding box center [570, 62] width 91 height 24
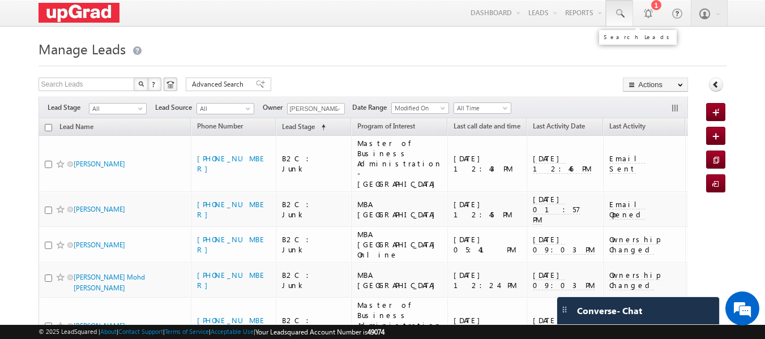
click at [618, 13] on span at bounding box center [619, 13] width 11 height 11
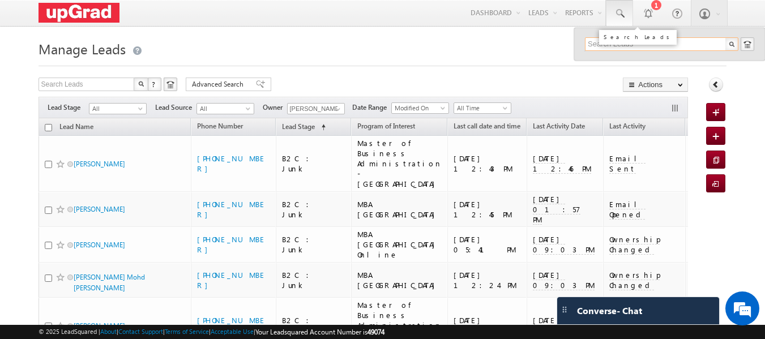
paste input "8310181503"
drag, startPoint x: 643, startPoint y: 45, endPoint x: 573, endPoint y: 41, distance: 69.2
type input "8310181503"
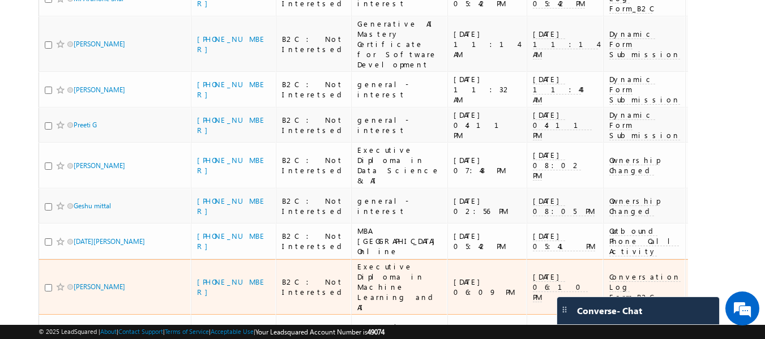
scroll to position [410, 0]
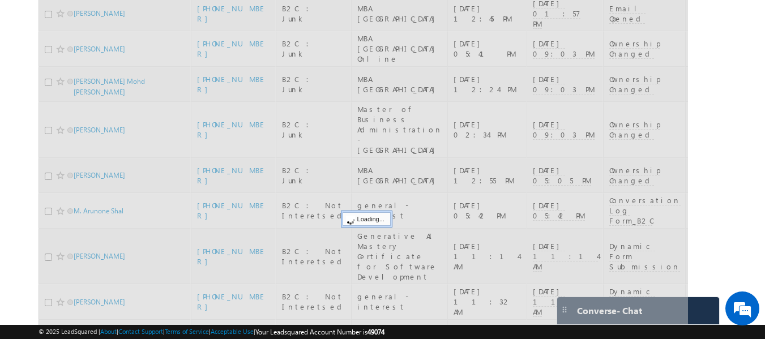
scroll to position [26, 0]
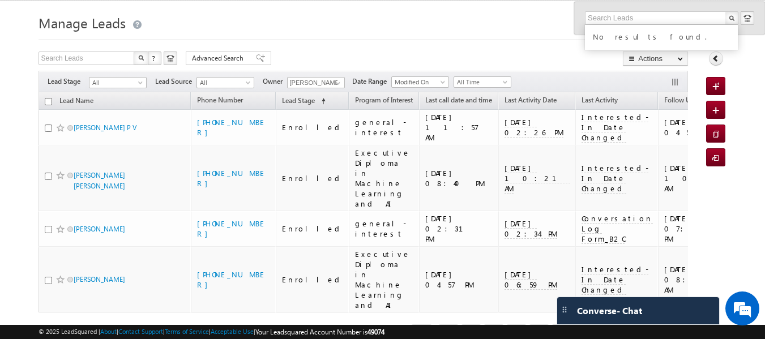
click at [537, 325] on link "5" at bounding box center [539, 334] width 20 height 19
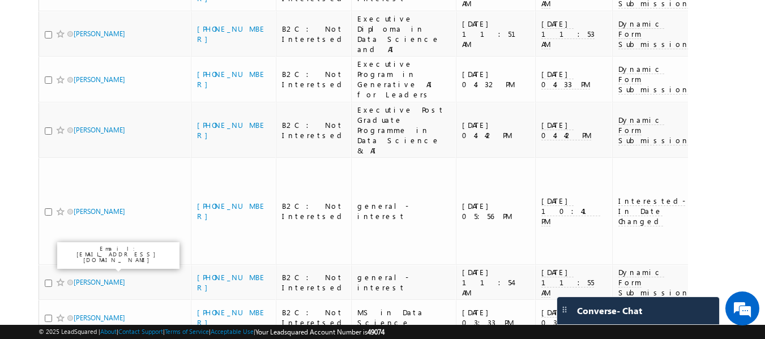
scroll to position [514, 0]
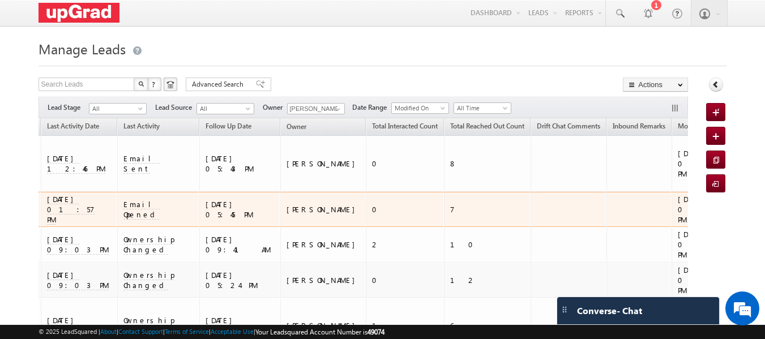
click at [372, 205] on div "0" at bounding box center [405, 210] width 67 height 10
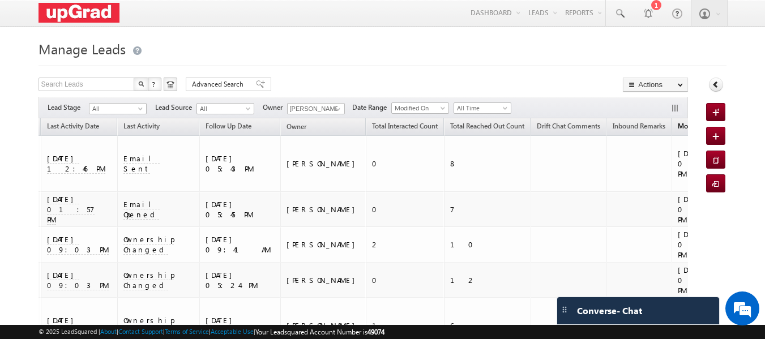
click at [678, 126] on span "Modified On" at bounding box center [697, 126] width 38 height 8
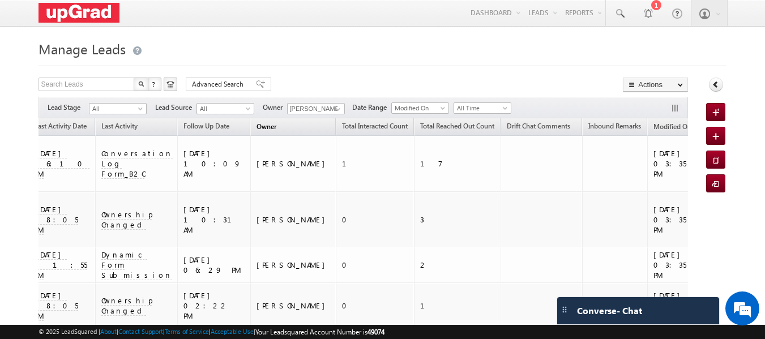
click at [257, 125] on span "Owner" at bounding box center [267, 126] width 20 height 8
click at [141, 109] on span at bounding box center [141, 111] width 9 height 9
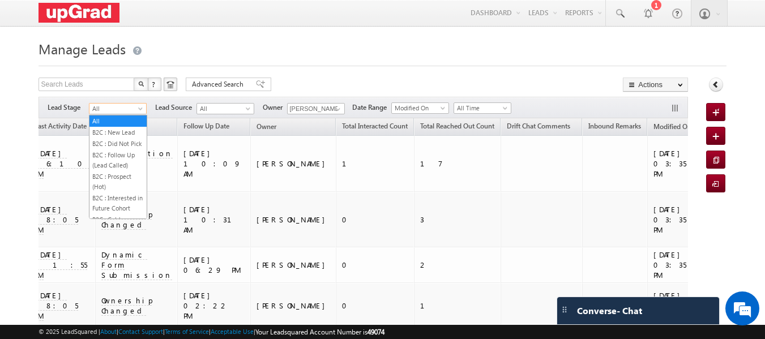
click at [314, 79] on div "Search Leads X ? 140 results found Advanced Search Advanced Search Advanced sea…" at bounding box center [364, 86] width 650 height 16
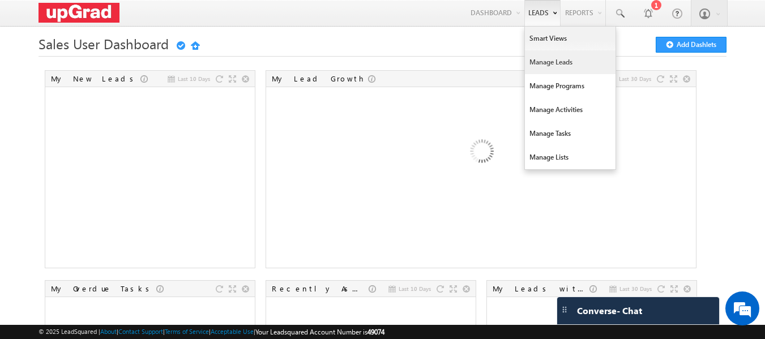
click at [532, 66] on link "Manage Leads" at bounding box center [570, 62] width 91 height 24
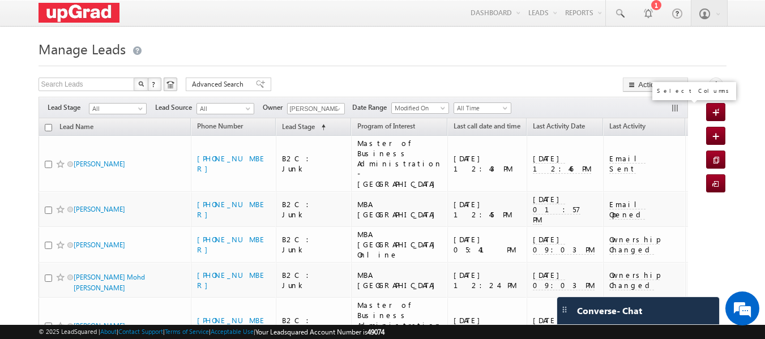
click at [675, 109] on button "button" at bounding box center [676, 109] width 11 height 11
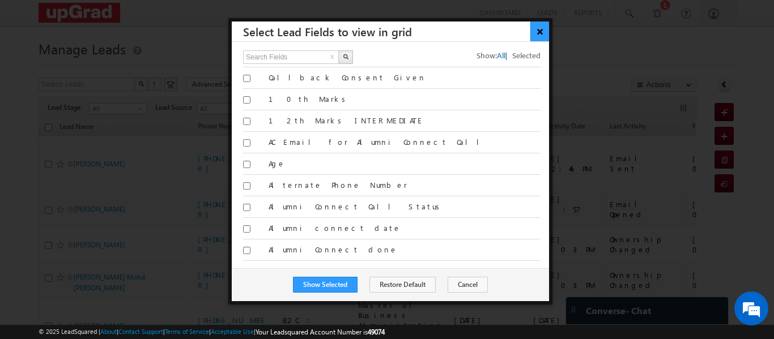
click at [539, 30] on button "×" at bounding box center [539, 32] width 19 height 20
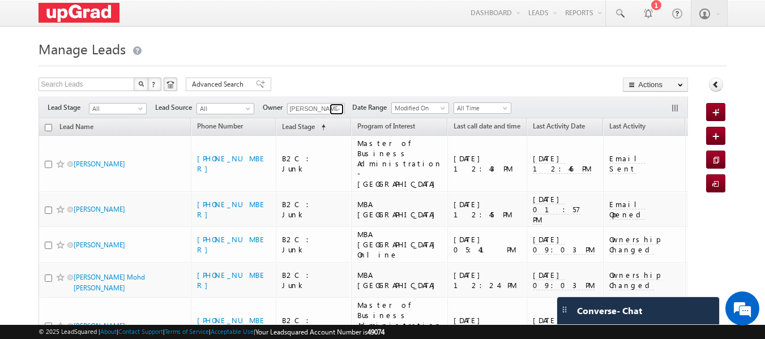
click at [336, 106] on span at bounding box center [338, 109] width 9 height 9
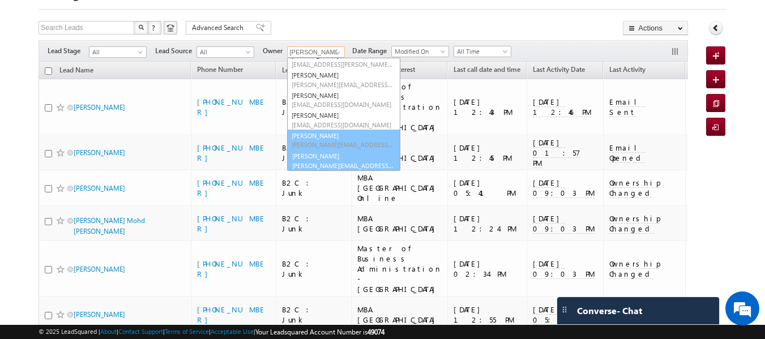
scroll to position [73, 0]
click at [321, 156] on link "Suprabha Behera suprabha.behera@upgrad.com" at bounding box center [343, 160] width 113 height 22
type input "[PERSON_NAME]"
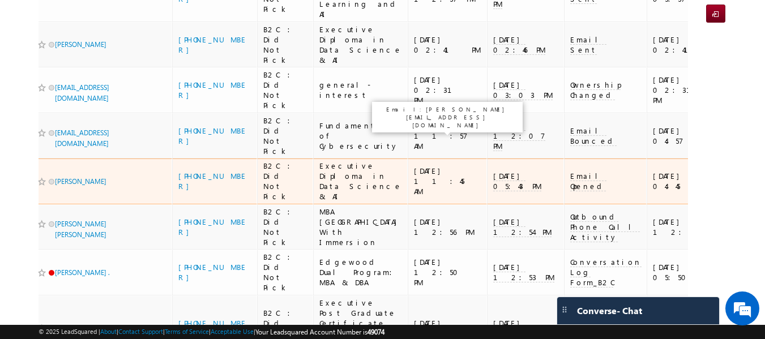
scroll to position [0, 0]
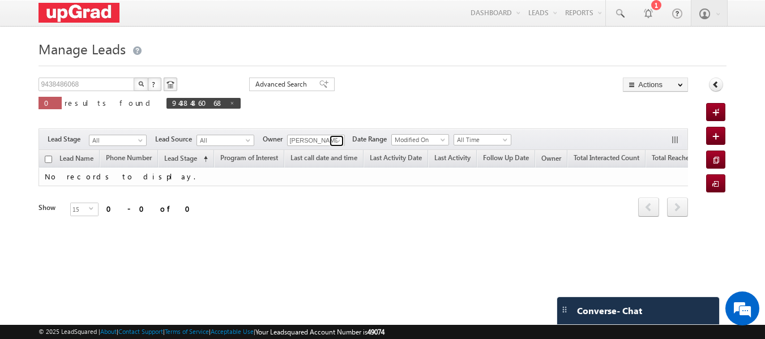
click at [338, 143] on span at bounding box center [338, 141] width 9 height 9
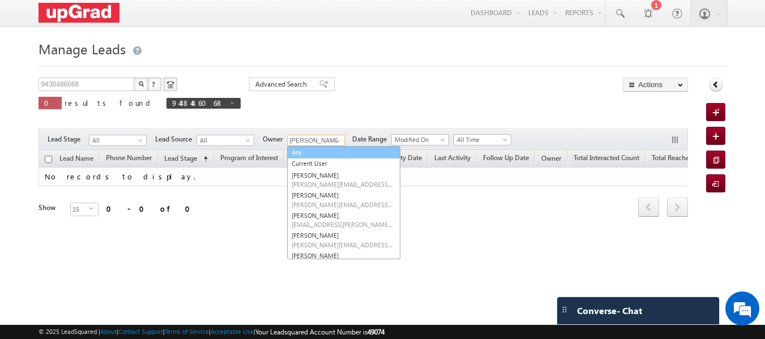
click at [312, 152] on link "Any" at bounding box center [343, 152] width 113 height 13
type input "Any"
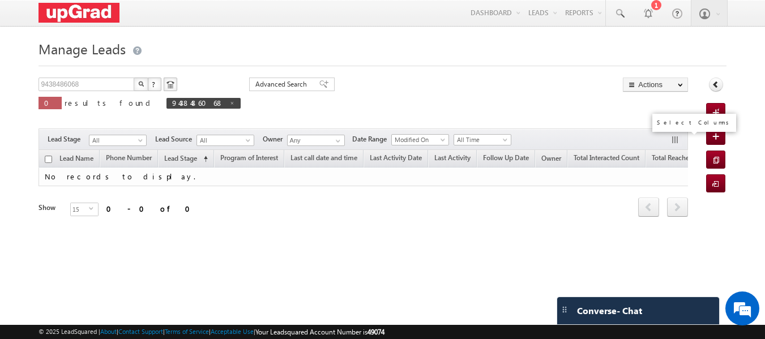
click at [676, 140] on button "button" at bounding box center [676, 140] width 11 height 11
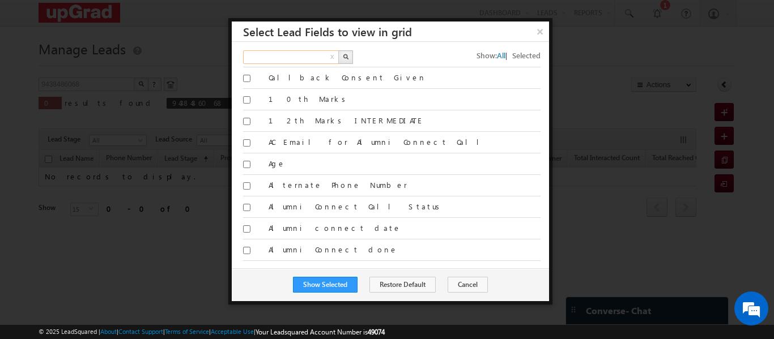
click at [289, 56] on input "text" at bounding box center [291, 57] width 97 height 14
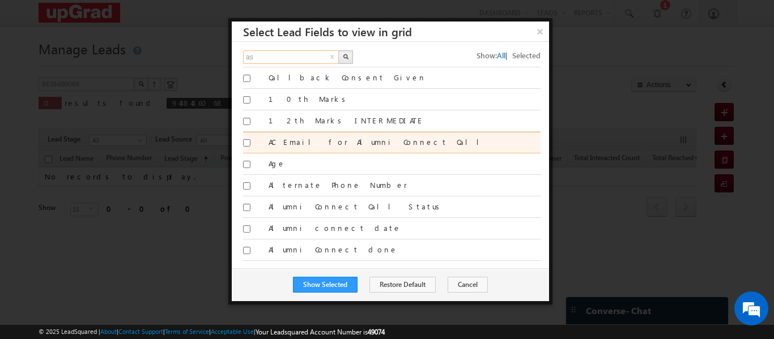
type input "a"
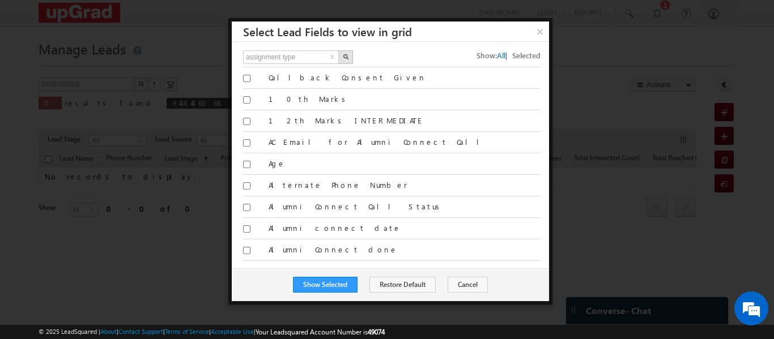
click at [346, 57] on img "button" at bounding box center [346, 57] width 6 height 6
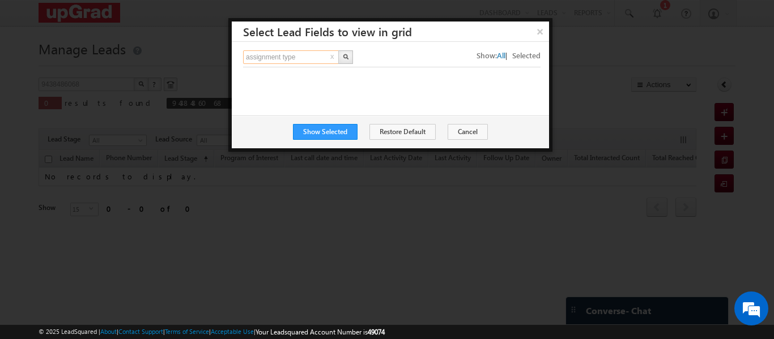
click at [304, 54] on input "assignment type" at bounding box center [291, 57] width 97 height 14
type input "a"
type input "Search Fields"
click at [539, 32] on button "×" at bounding box center [539, 32] width 19 height 20
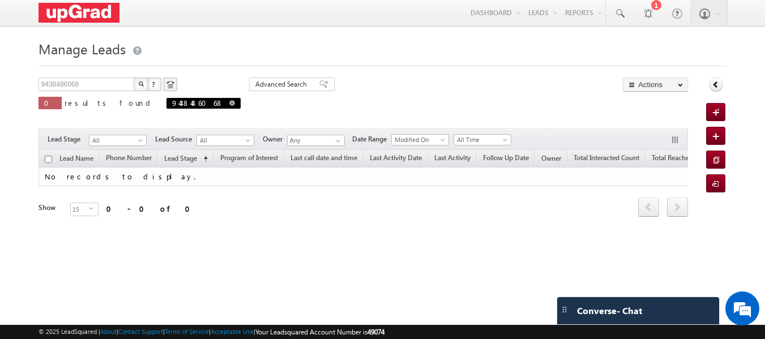
click at [229, 100] on link at bounding box center [232, 103] width 6 height 10
type input "Search Leads"
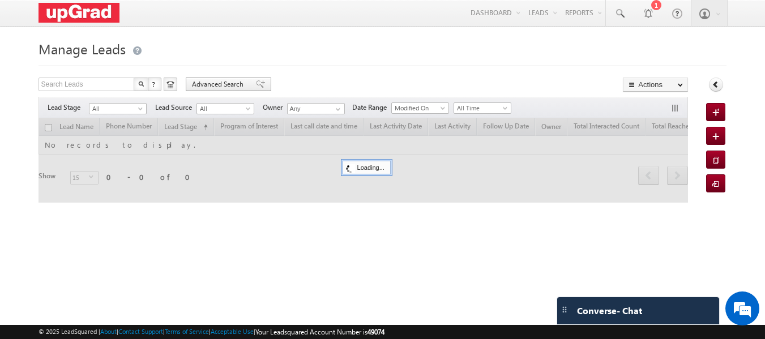
click at [219, 84] on span "Advanced Search" at bounding box center [219, 84] width 55 height 10
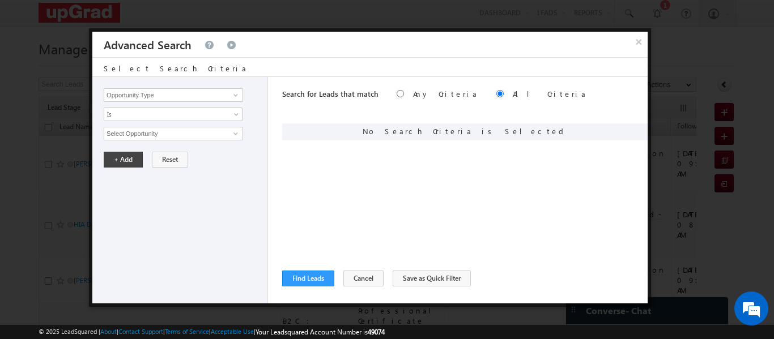
click at [635, 45] on button "×" at bounding box center [638, 42] width 18 height 20
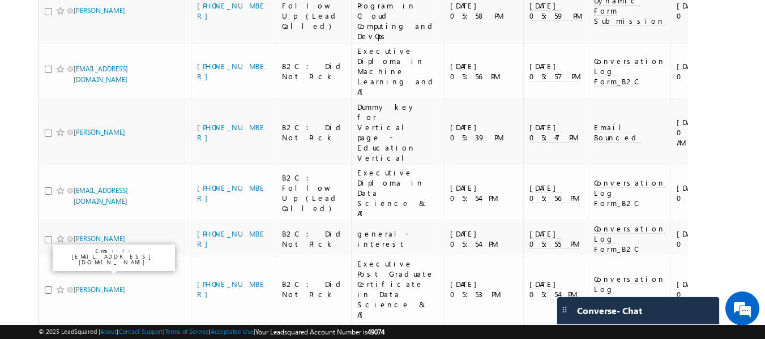
scroll to position [283, 0]
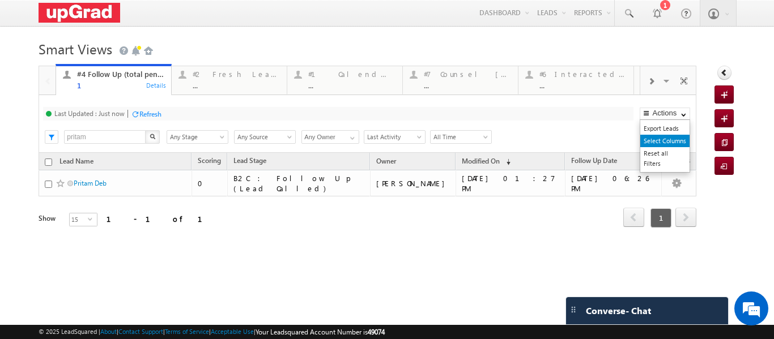
click at [652, 142] on link "Select Columns" at bounding box center [664, 141] width 49 height 12
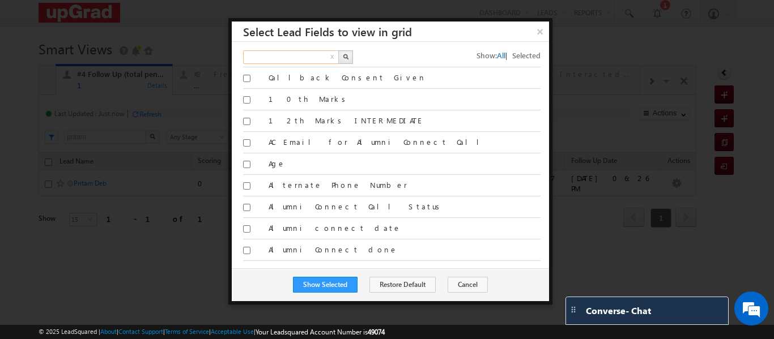
click at [258, 55] on input "text" at bounding box center [291, 57] width 97 height 14
type input "assignment"
click at [348, 57] on button "button" at bounding box center [345, 57] width 15 height 14
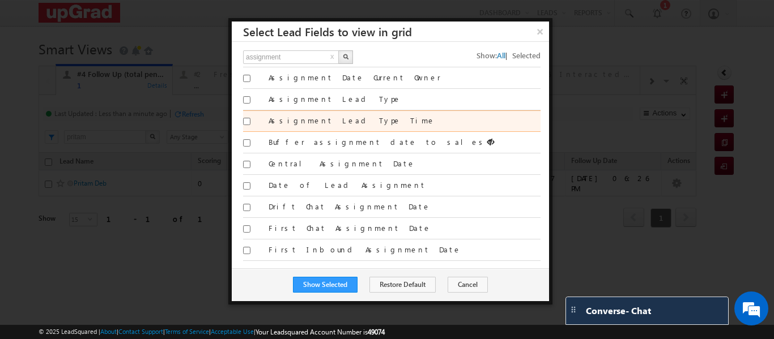
click at [329, 121] on label "Assignment Lead Type Time" at bounding box center [405, 121] width 272 height 10
click at [250, 121] on input "Assignment Lead Type Time" at bounding box center [246, 121] width 7 height 7
checkbox input "true"
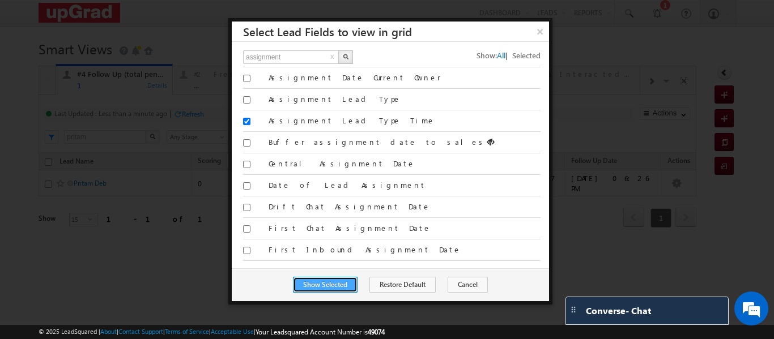
click at [335, 277] on button "Show Selected" at bounding box center [325, 285] width 65 height 16
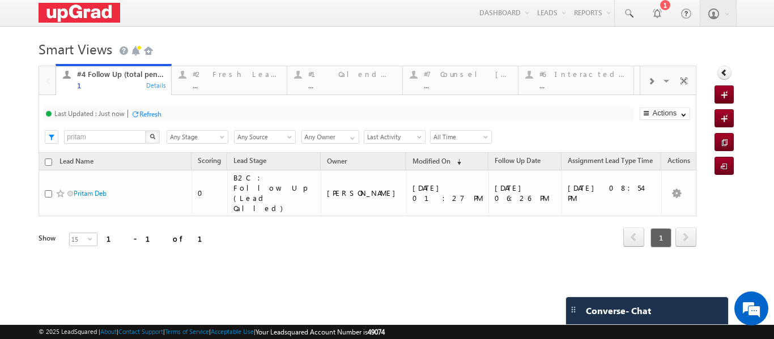
click at [520, 145] on div "Last Updated : Just now Refresh Refreshing... Search pritam X Lead Stage Any St…" at bounding box center [367, 124] width 657 height 58
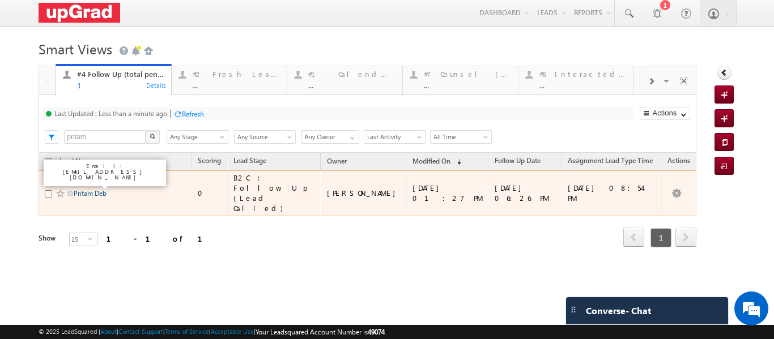
click at [104, 189] on link "Pritam Deb" at bounding box center [90, 193] width 33 height 8
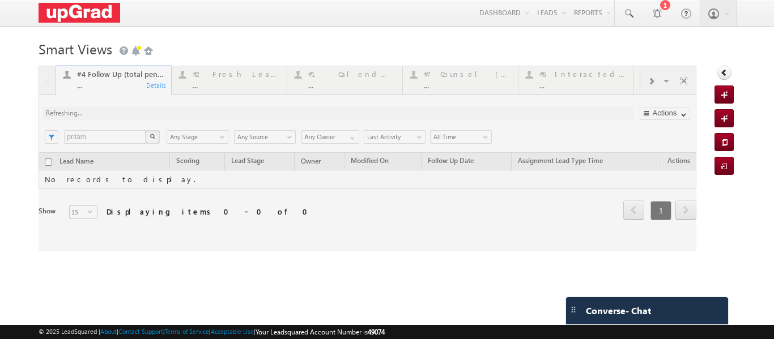
click at [207, 77] on div at bounding box center [368, 159] width 658 height 186
drag, startPoint x: 273, startPoint y: 78, endPoint x: 284, endPoint y: 80, distance: 12.1
click at [271, 78] on div at bounding box center [368, 159] width 658 height 186
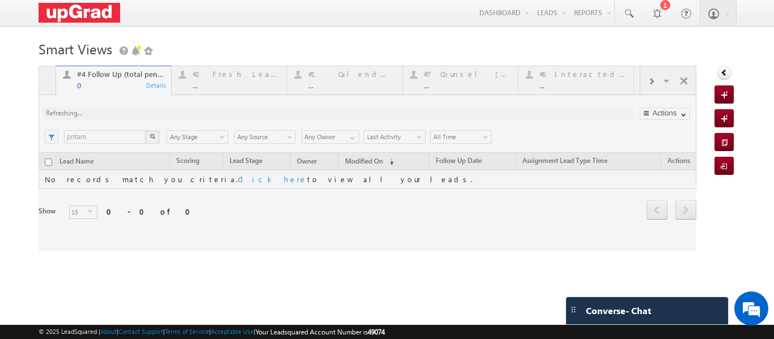
click at [241, 71] on div at bounding box center [368, 159] width 658 height 186
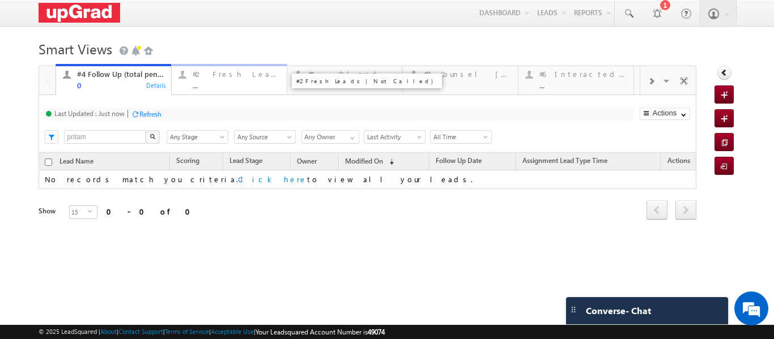
click at [232, 86] on div "..." at bounding box center [236, 85] width 87 height 8
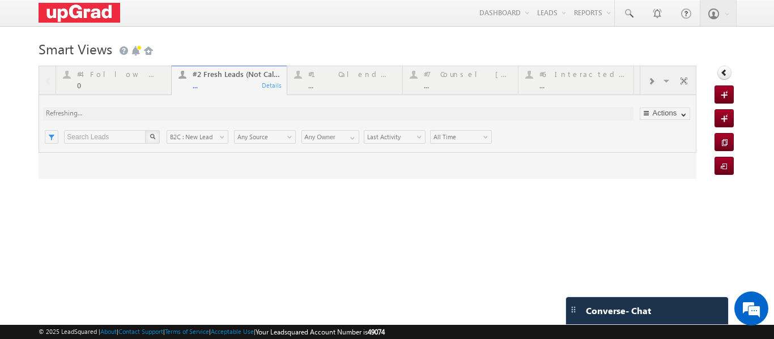
drag, startPoint x: 320, startPoint y: 85, endPoint x: 330, endPoint y: 82, distance: 10.8
click at [320, 83] on div at bounding box center [368, 122] width 658 height 113
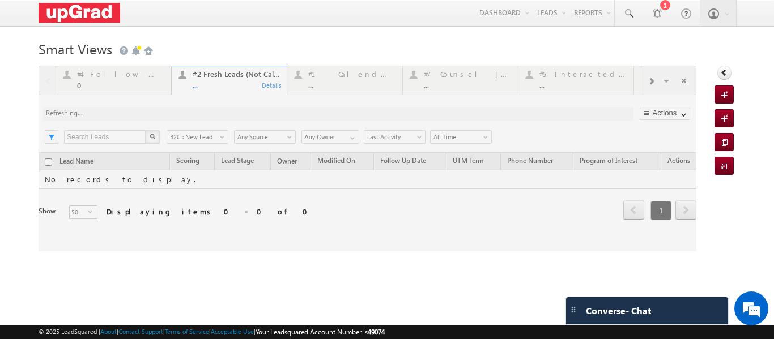
click at [349, 76] on div at bounding box center [368, 159] width 658 height 186
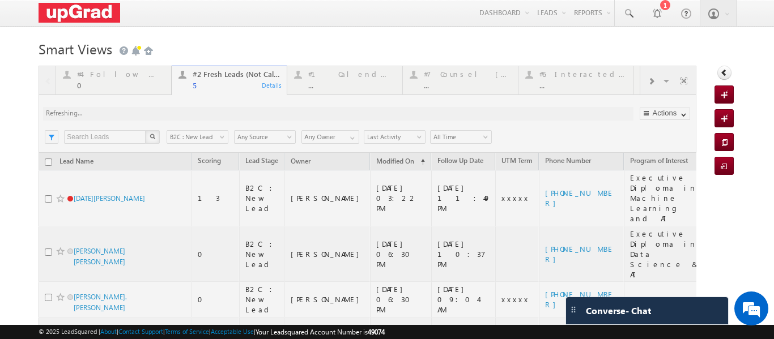
click at [341, 84] on div at bounding box center [368, 269] width 658 height 406
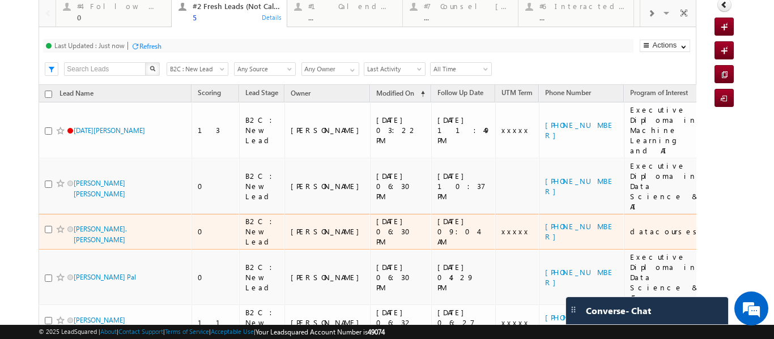
scroll to position [70, 0]
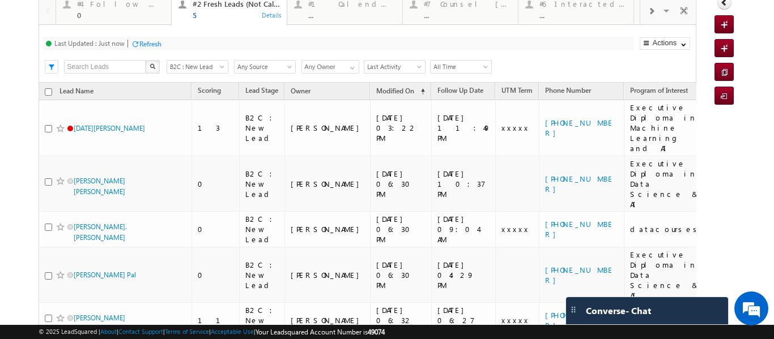
click at [154, 39] on div "Refresh" at bounding box center [146, 43] width 31 height 11
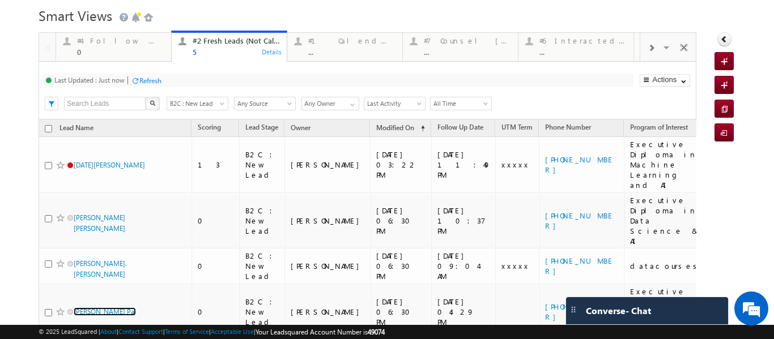
scroll to position [14, 0]
